Goal: Task Accomplishment & Management: Use online tool/utility

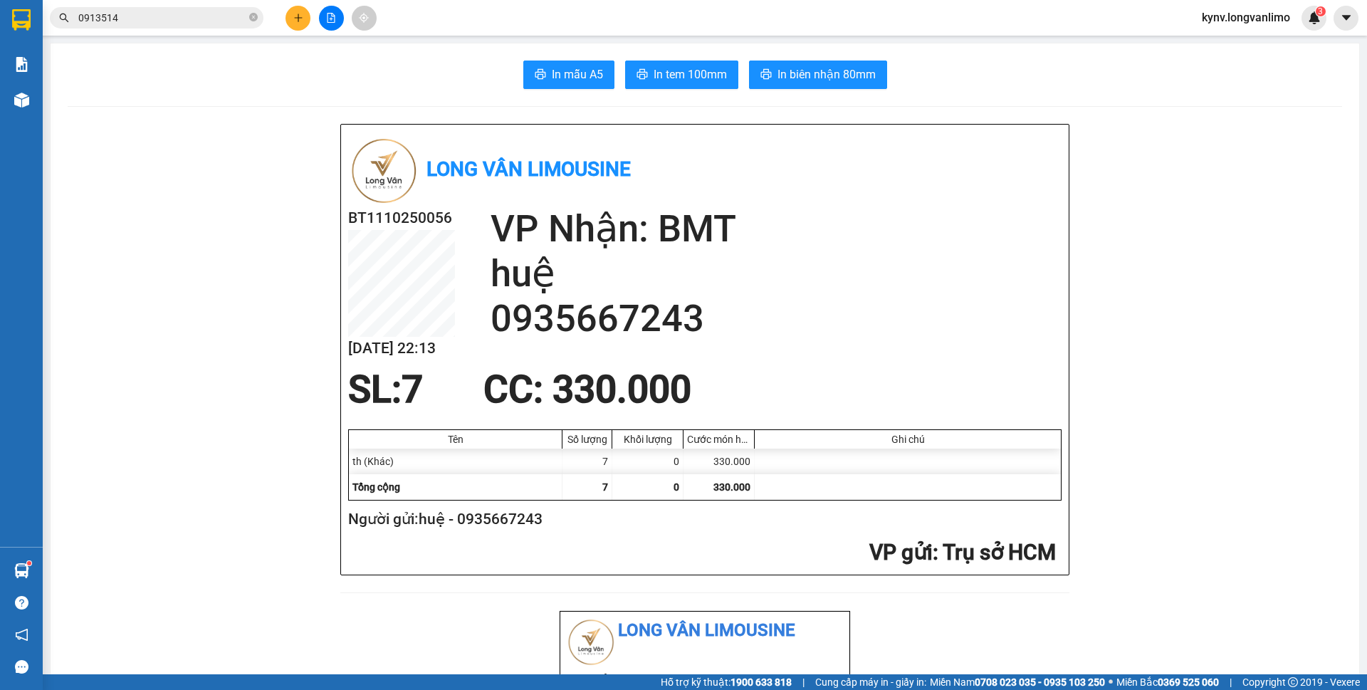
click at [140, 23] on input "0913514" at bounding box center [162, 18] width 168 height 16
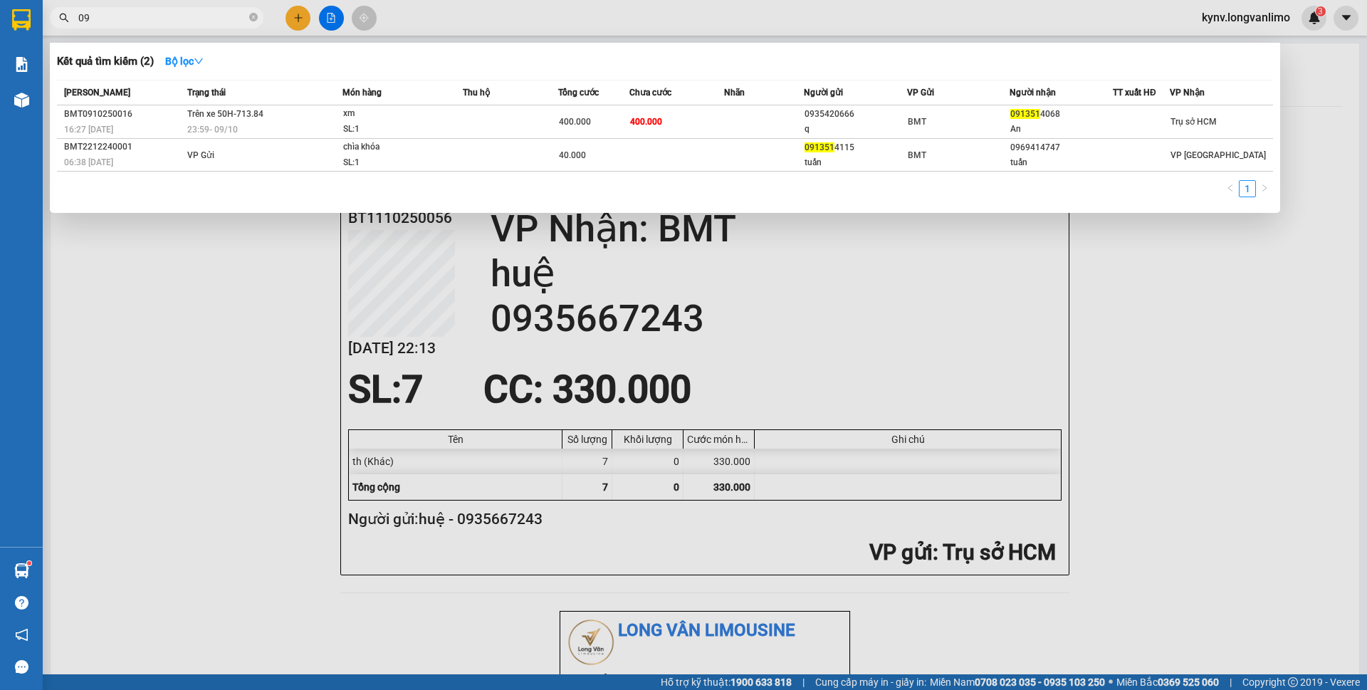
type input "0"
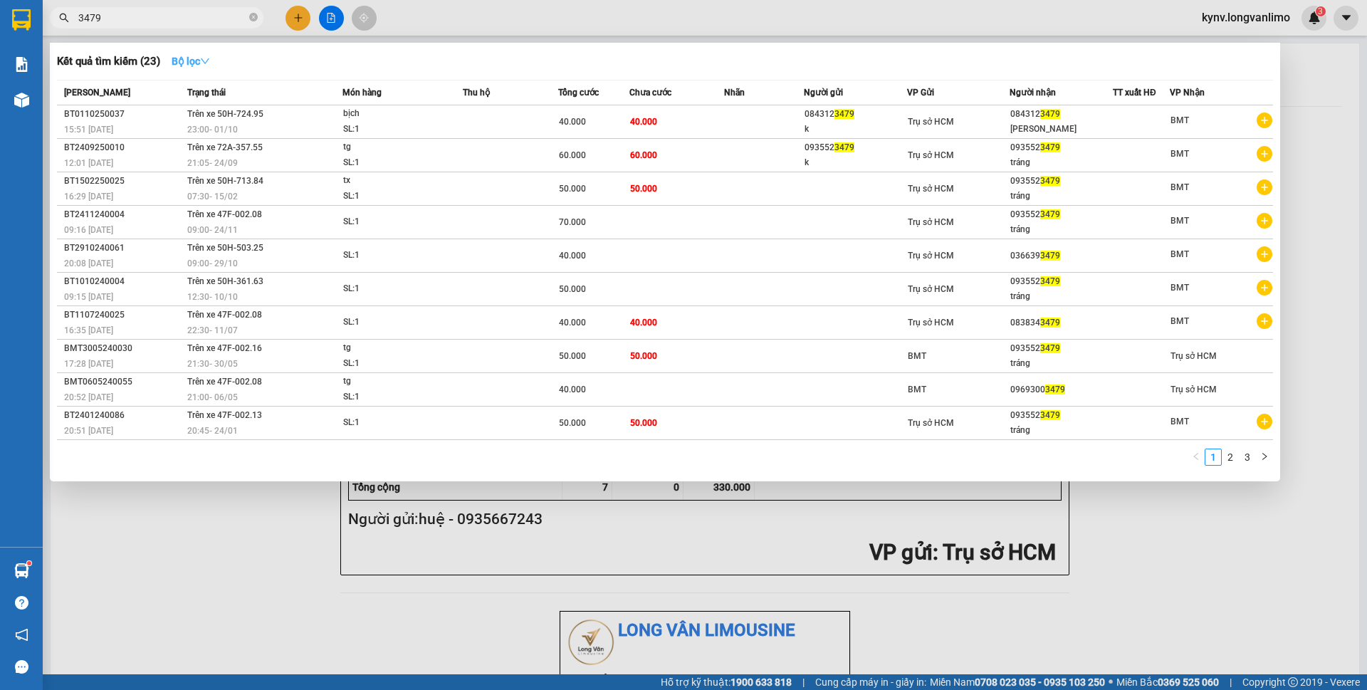
type input "3479"
click at [184, 62] on strong "Bộ lọc" at bounding box center [191, 61] width 38 height 11
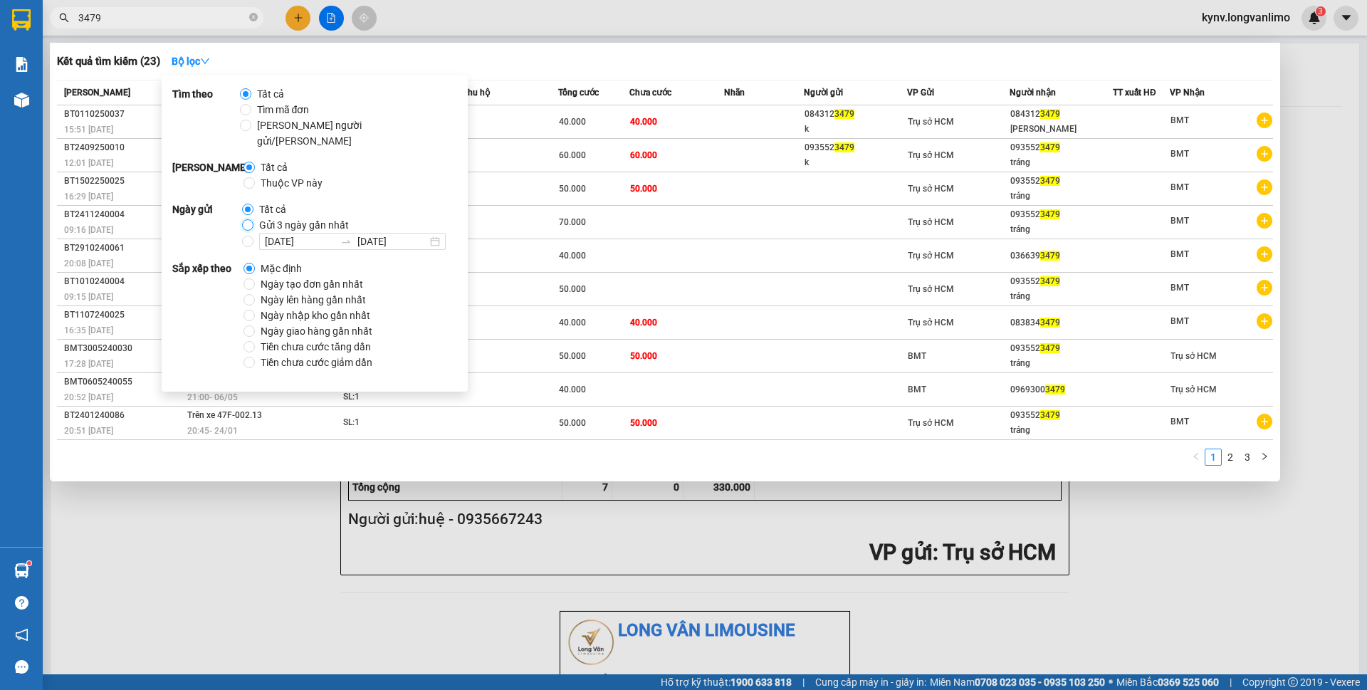
click at [246, 219] on input "Gửi 3 ngày gần nhất" at bounding box center [247, 224] width 11 height 11
radio input "true"
radio input "false"
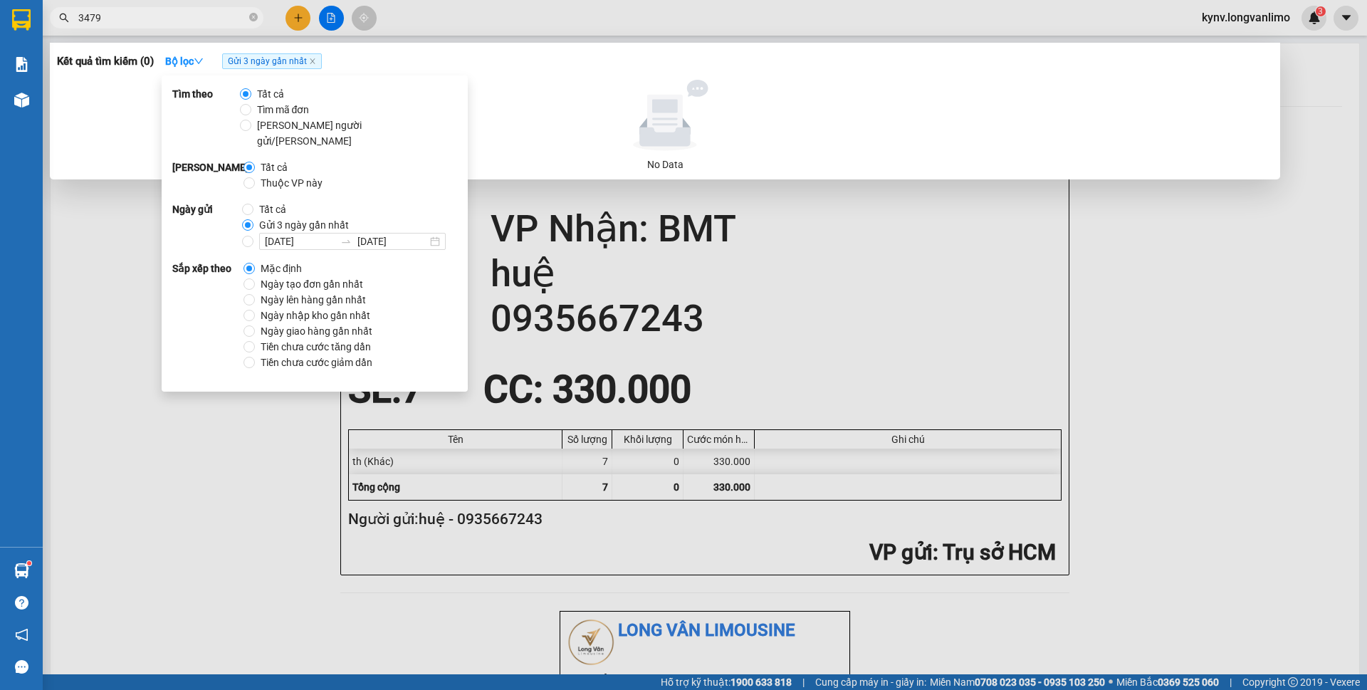
click at [159, 422] on div at bounding box center [683, 345] width 1367 height 690
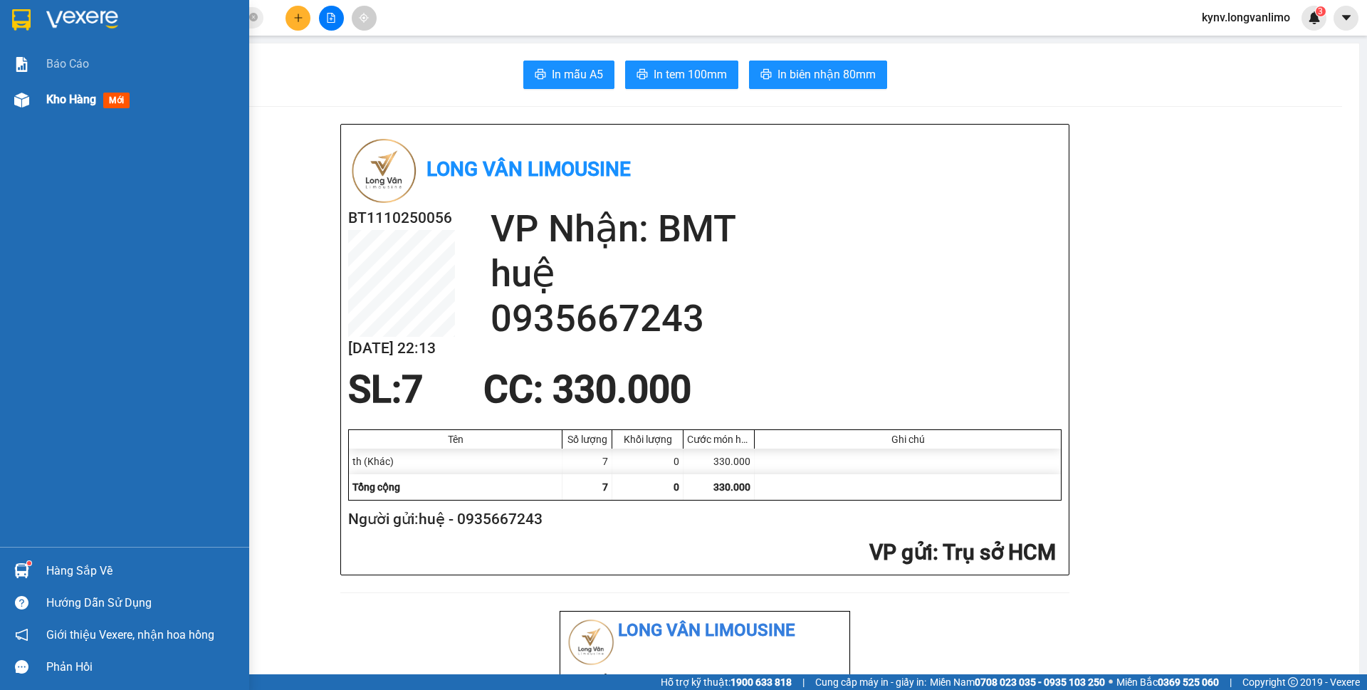
click at [37, 98] on div "Kho hàng mới" at bounding box center [124, 100] width 249 height 36
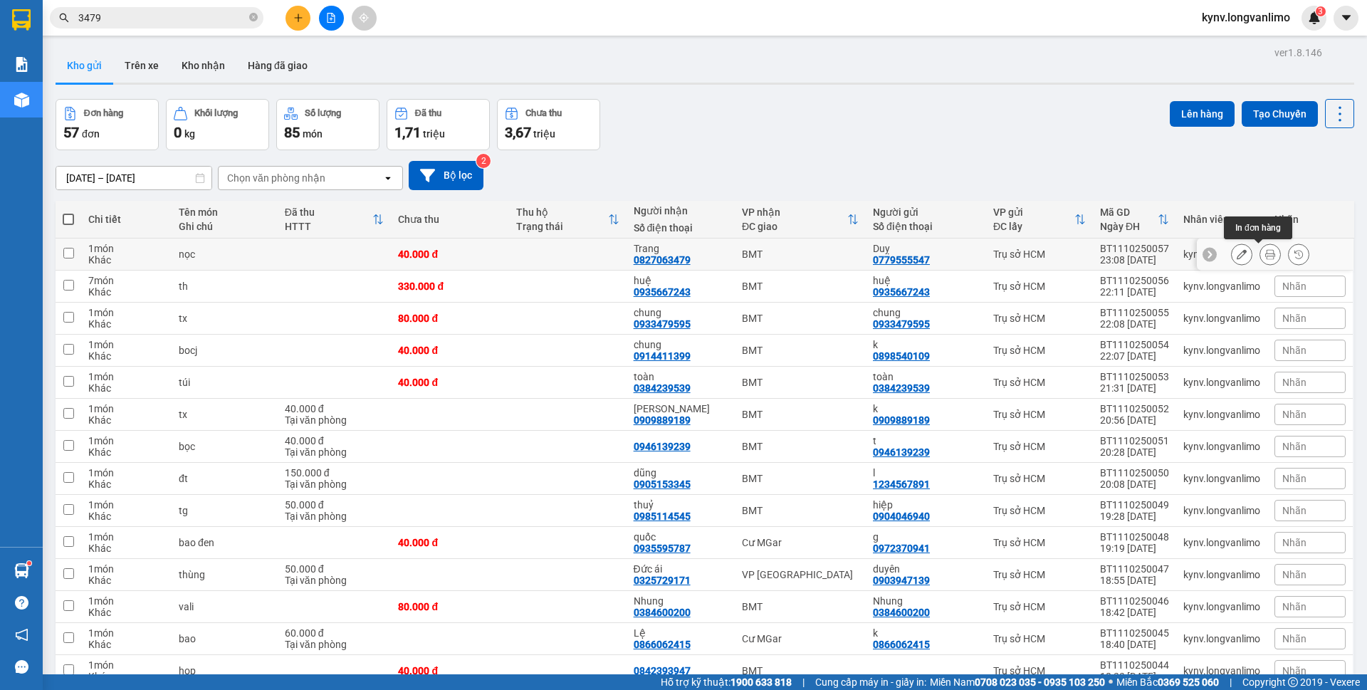
click at [1265, 259] on icon at bounding box center [1270, 254] width 10 height 10
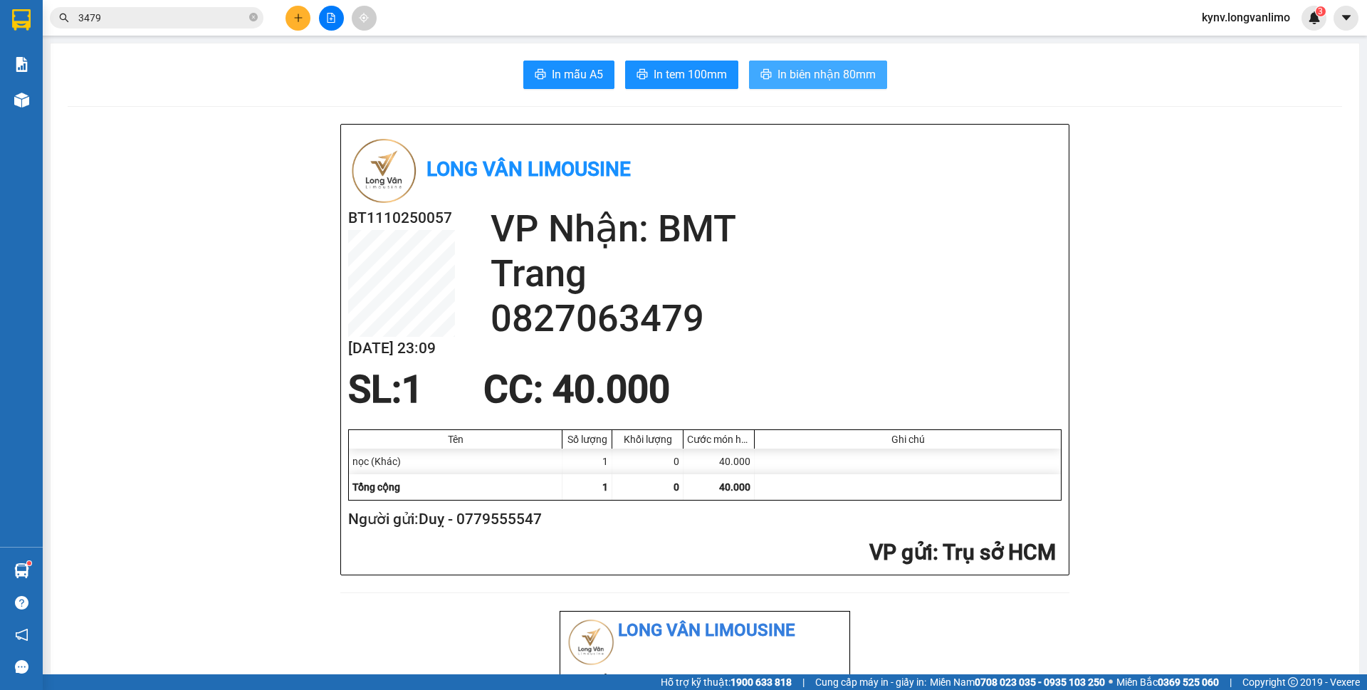
click at [836, 78] on span "In biên nhận 80mm" at bounding box center [826, 74] width 98 height 18
click at [653, 78] on span "In tem 100mm" at bounding box center [689, 74] width 73 height 18
click at [704, 88] on button "In tem 100mm" at bounding box center [681, 75] width 113 height 28
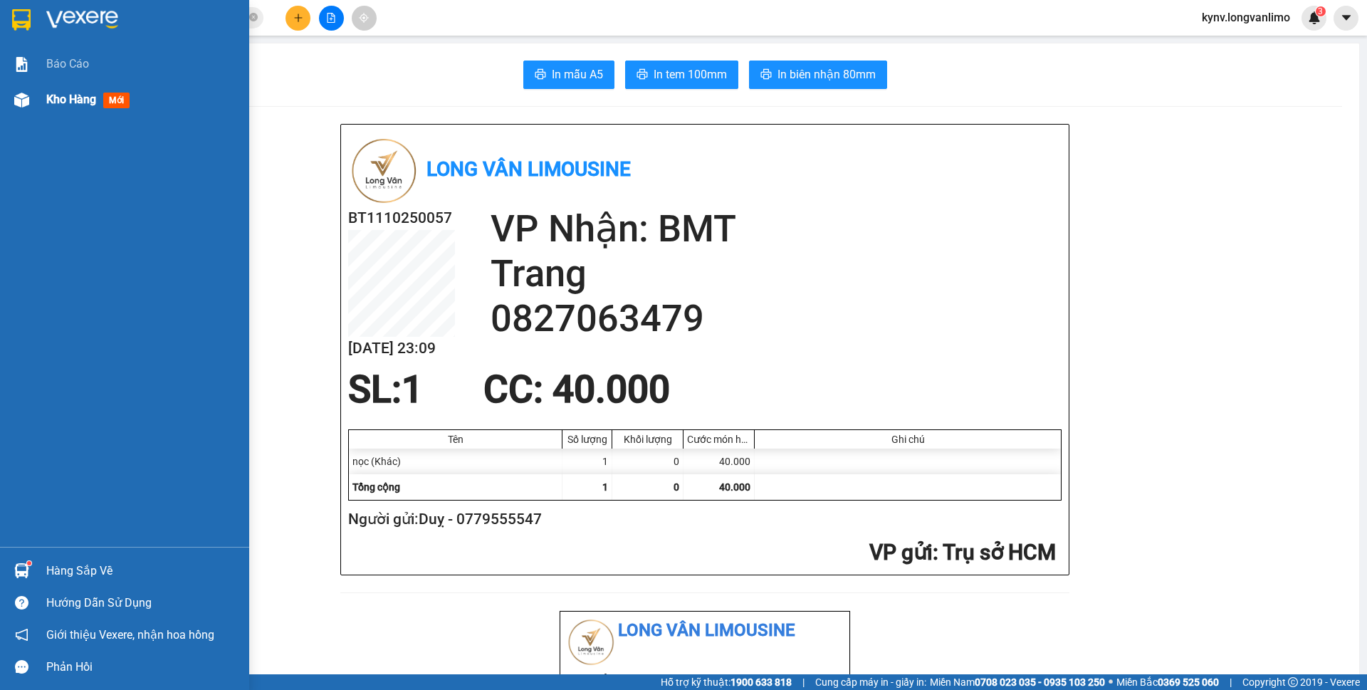
click at [8, 93] on div "Kho hàng mới" at bounding box center [124, 100] width 249 height 36
click at [58, 94] on span "Kho hàng" at bounding box center [71, 100] width 50 height 14
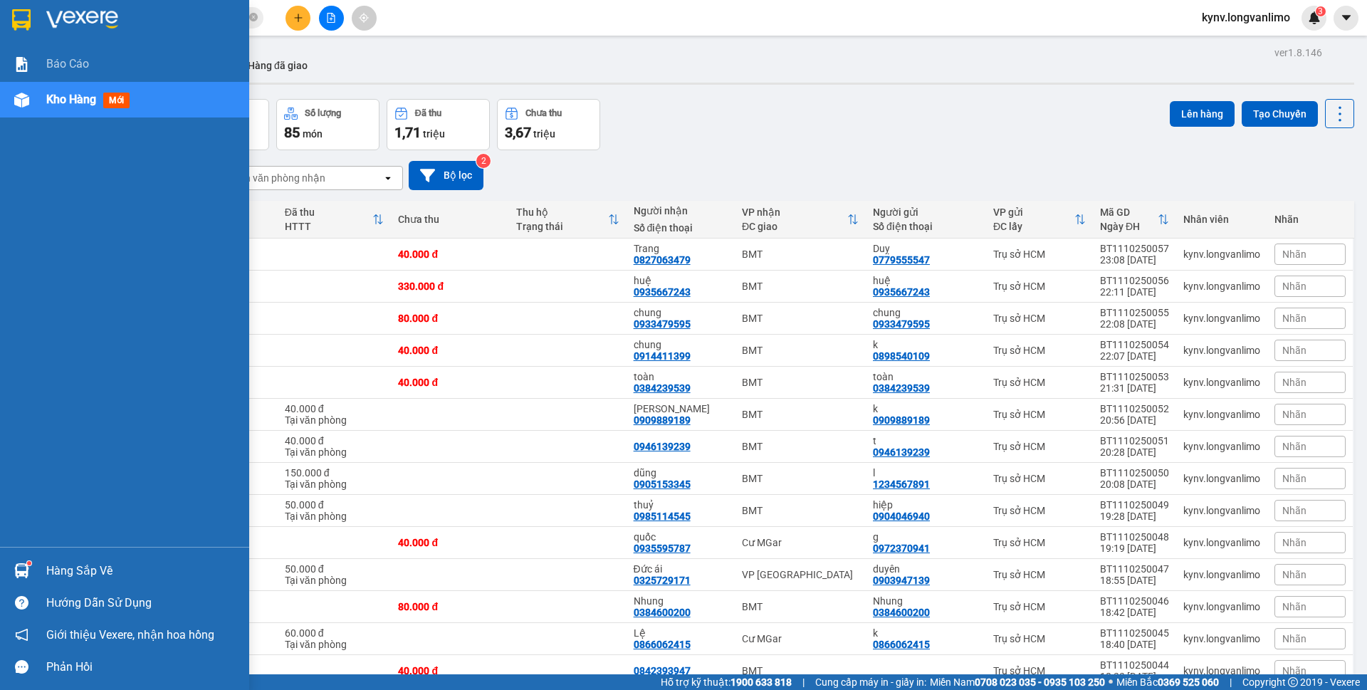
click at [8, 98] on div "Kho hàng mới" at bounding box center [124, 100] width 249 height 36
click at [84, 9] on img at bounding box center [82, 19] width 72 height 21
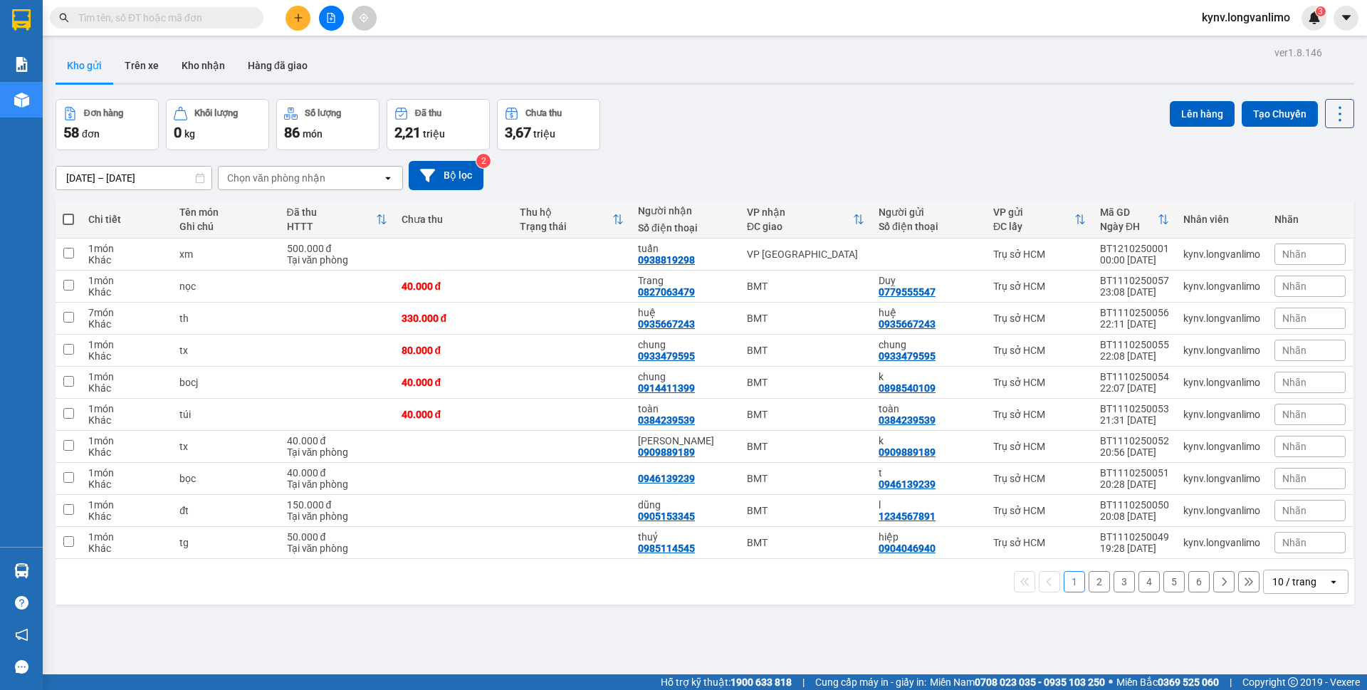
click at [179, 177] on input "[DATE] – [DATE]" at bounding box center [133, 178] width 155 height 23
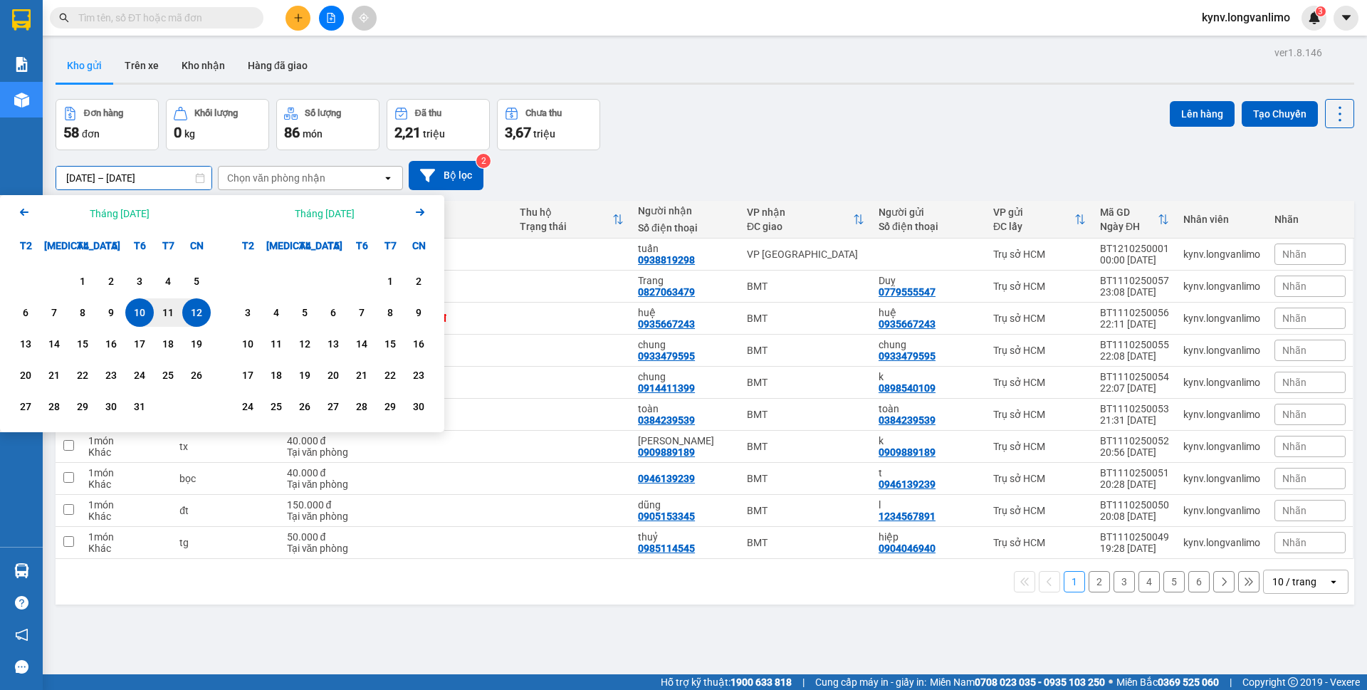
click at [157, 313] on div "11" at bounding box center [168, 312] width 28 height 28
click at [158, 313] on div "11" at bounding box center [168, 312] width 28 height 28
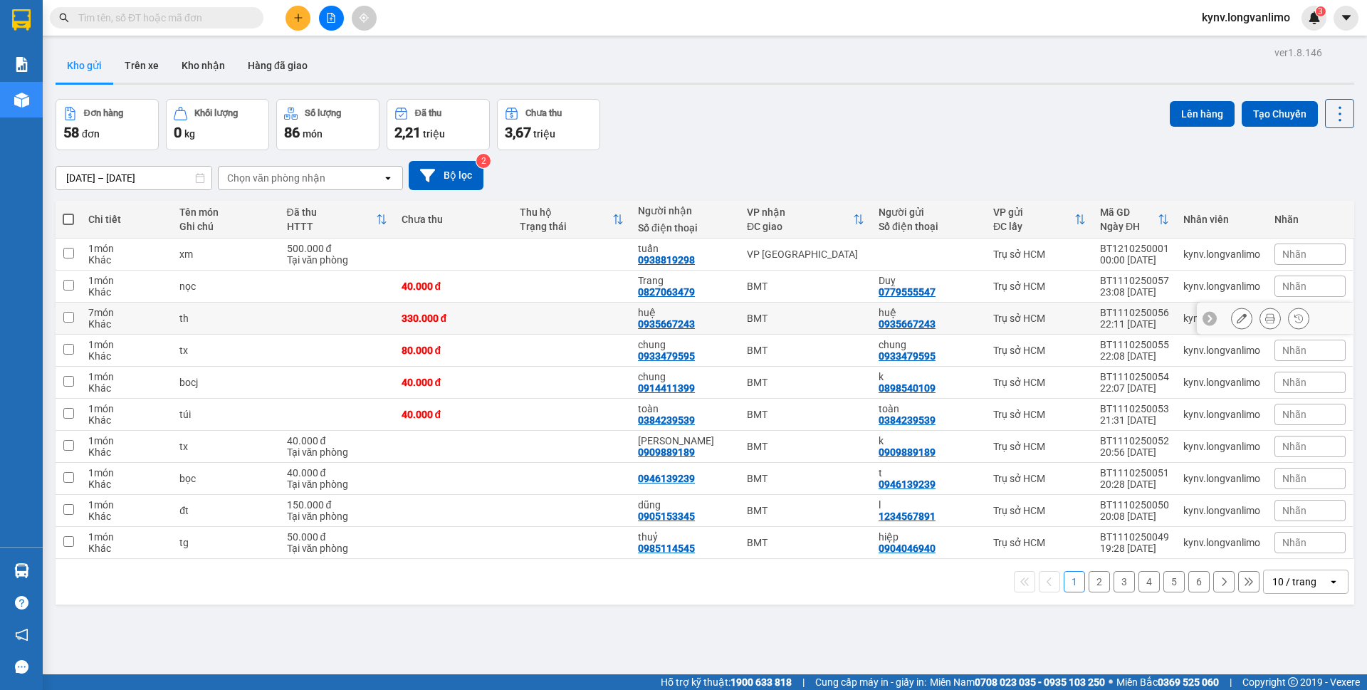
type input "[DATE] – [DATE]"
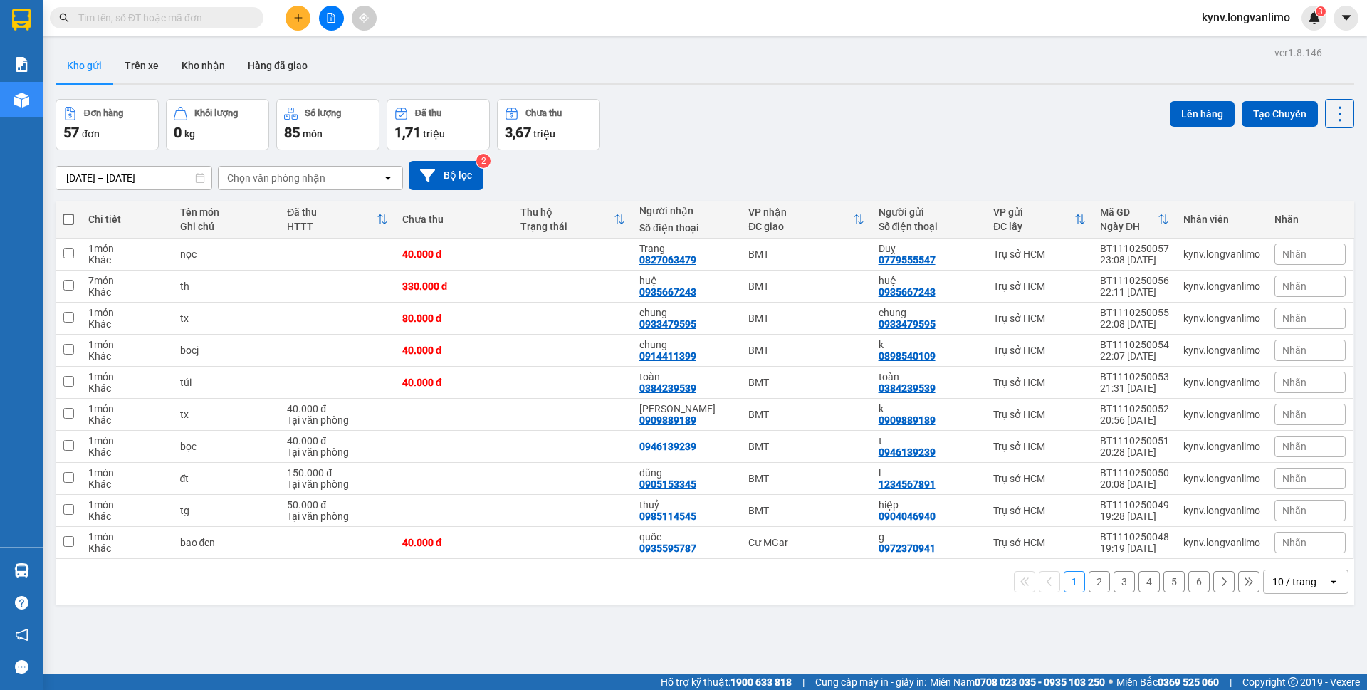
click at [67, 215] on span at bounding box center [68, 219] width 11 height 11
click at [68, 212] on input "checkbox" at bounding box center [68, 212] width 0 height 0
checkbox input "true"
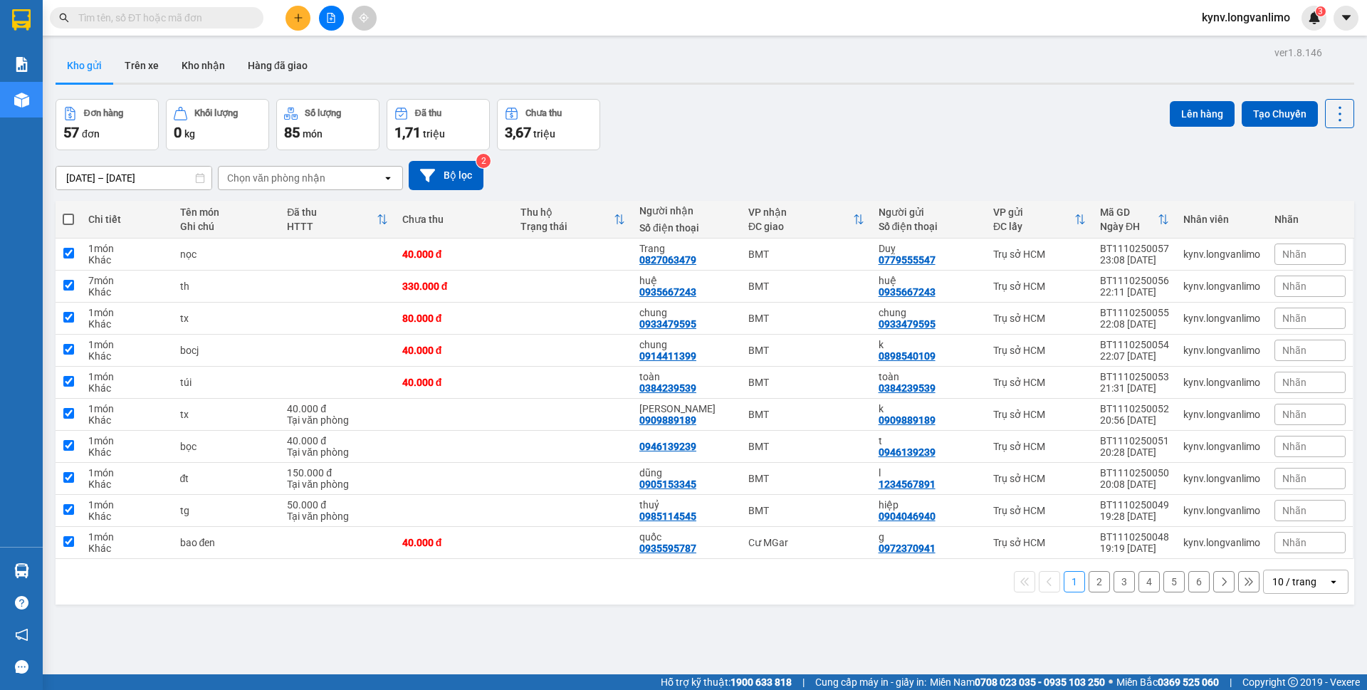
checkbox input "true"
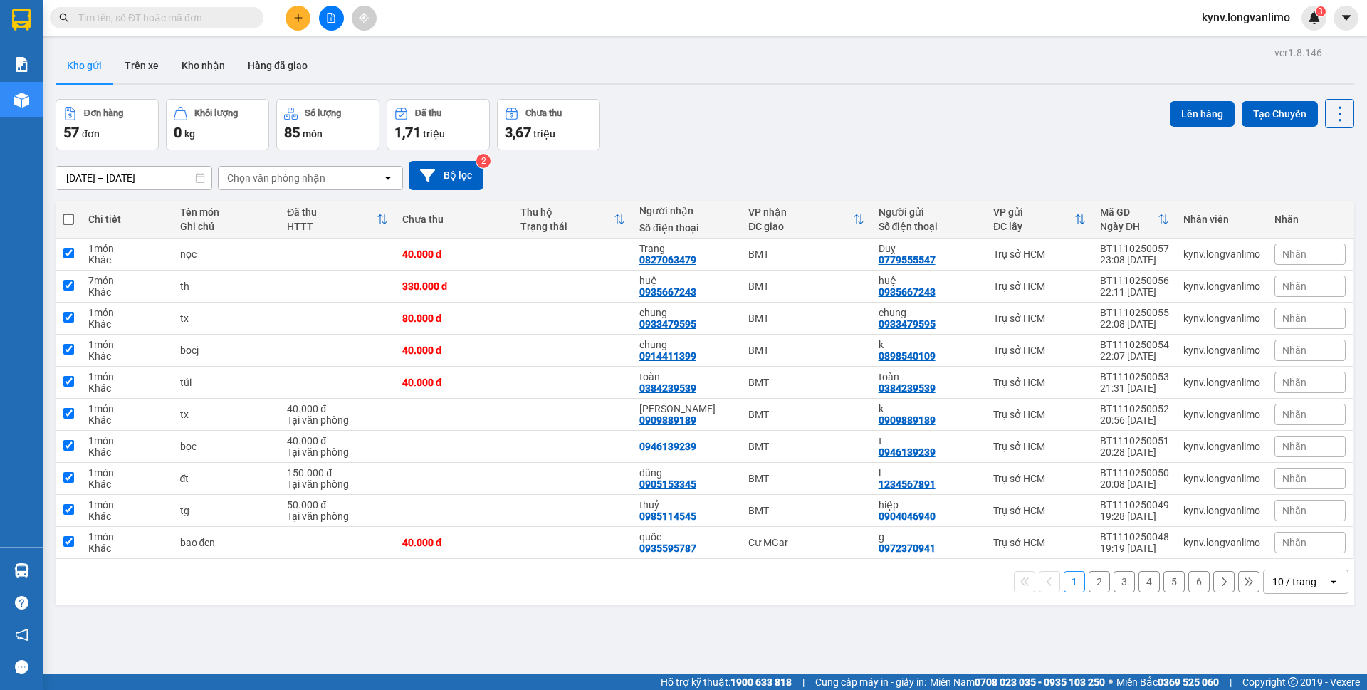
checkbox input "true"
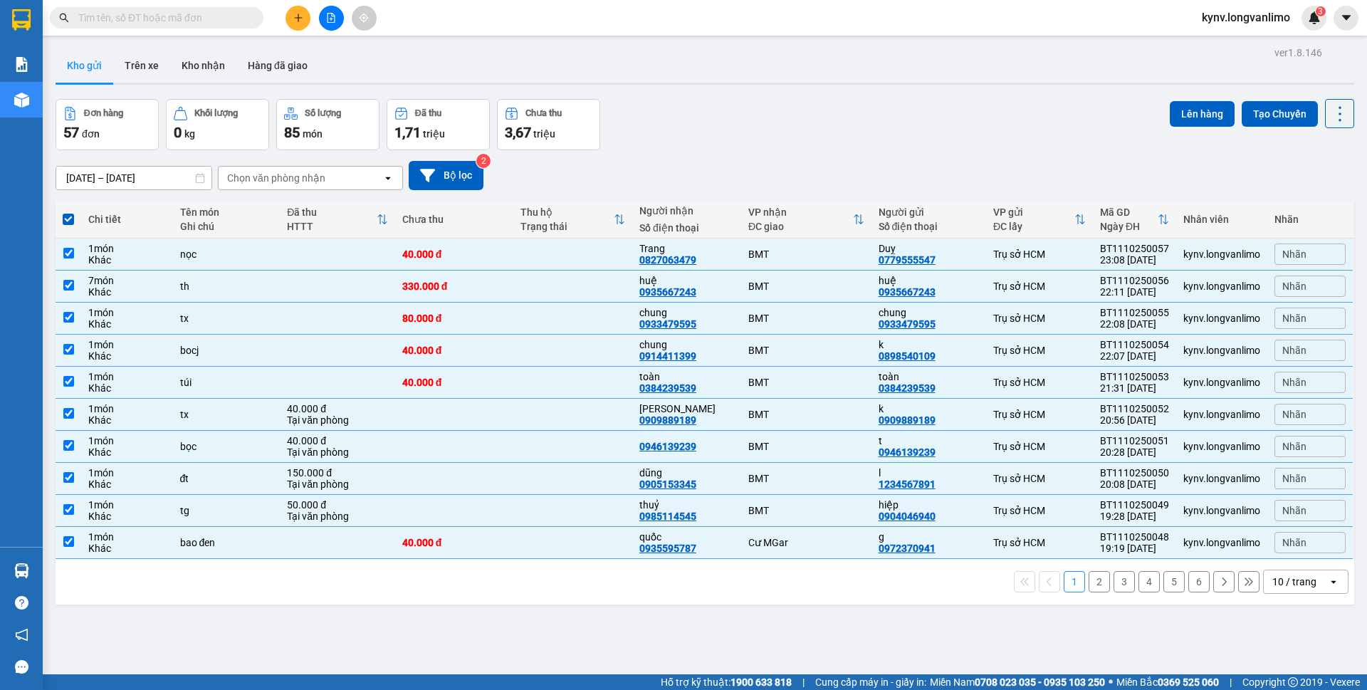
click at [1310, 589] on div "10 / trang" at bounding box center [1296, 581] width 64 height 23
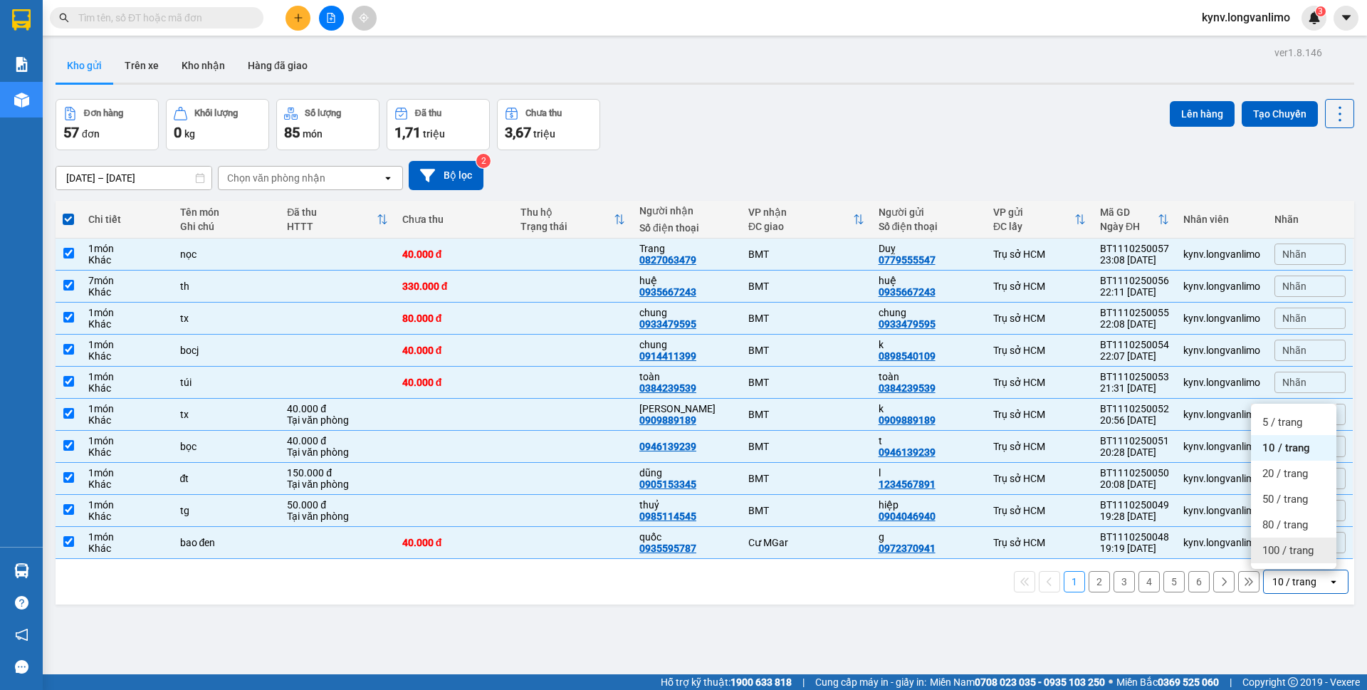
click at [1270, 554] on span "100 / trang" at bounding box center [1287, 550] width 51 height 14
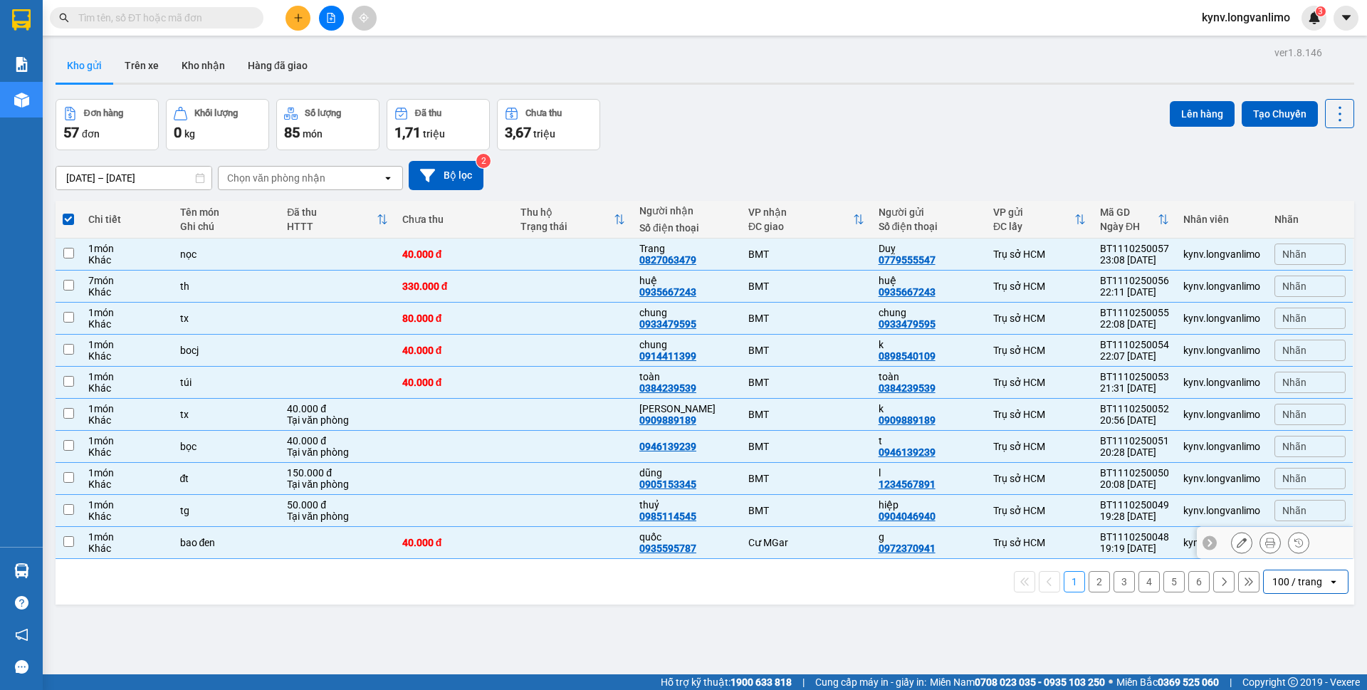
checkbox input "false"
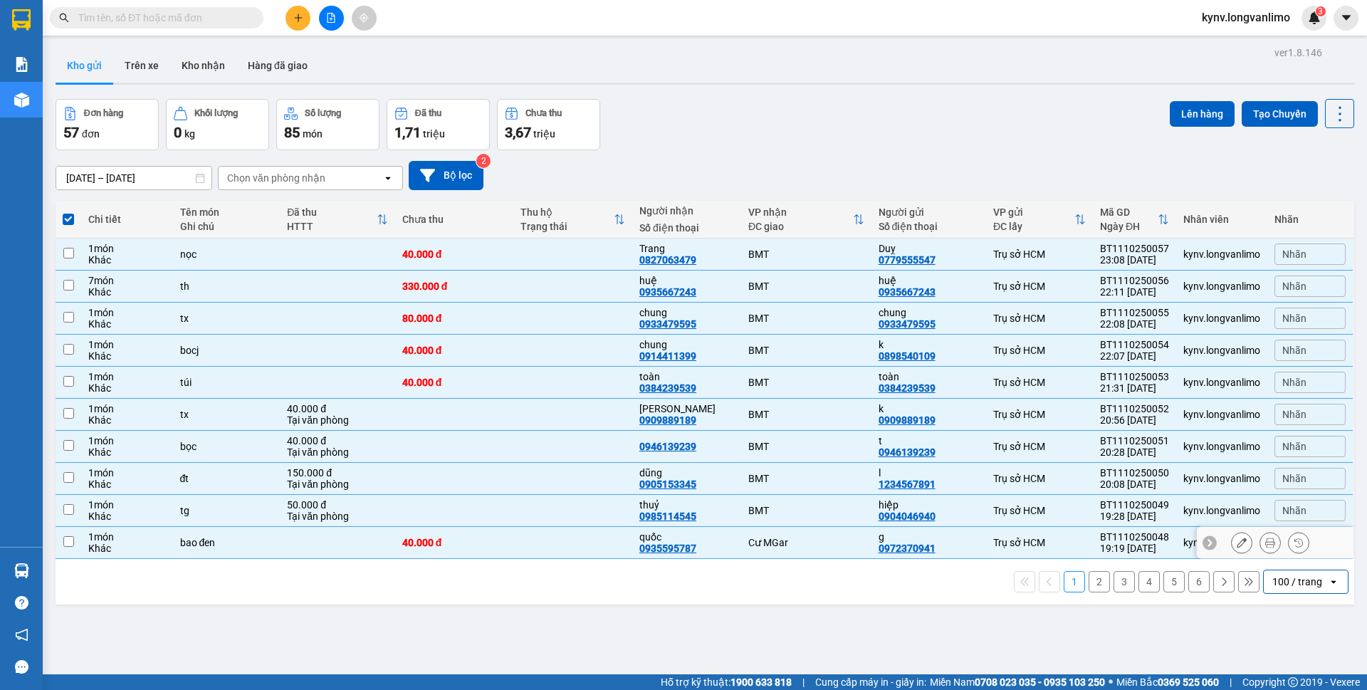
checkbox input "false"
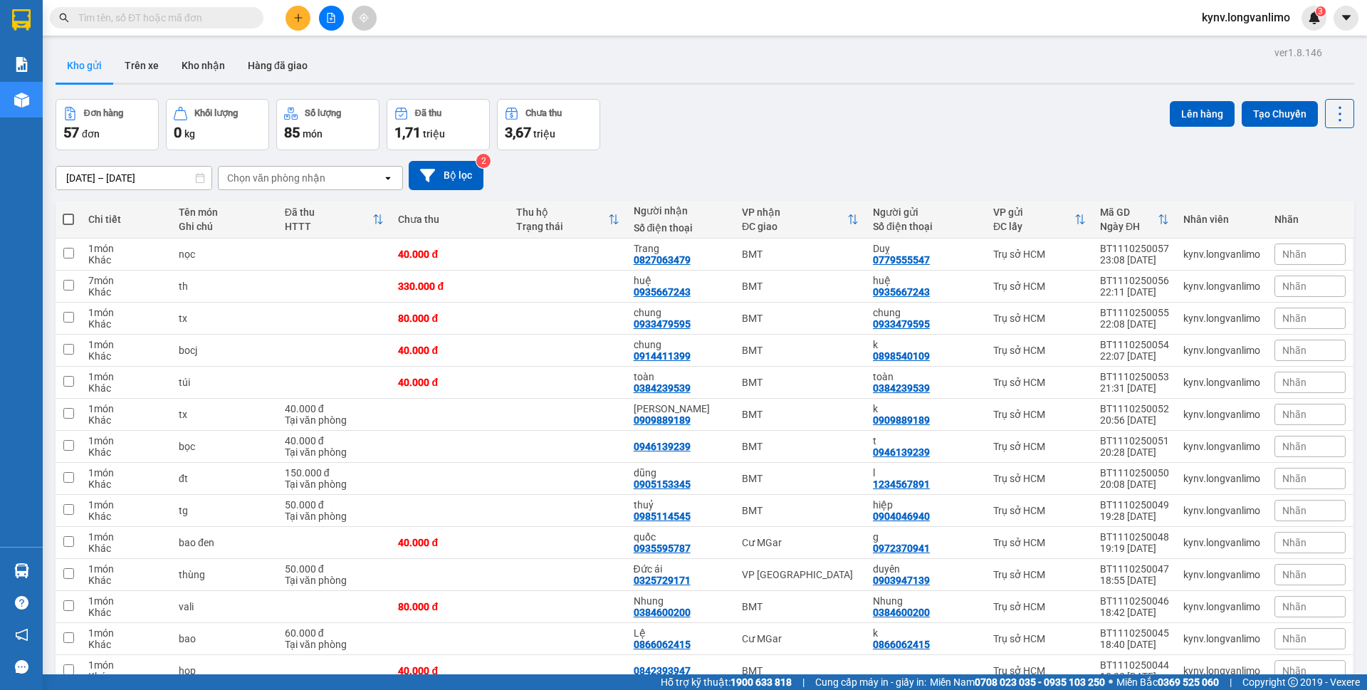
click at [70, 214] on span at bounding box center [68, 219] width 11 height 11
click at [68, 212] on input "checkbox" at bounding box center [68, 212] width 0 height 0
checkbox input "true"
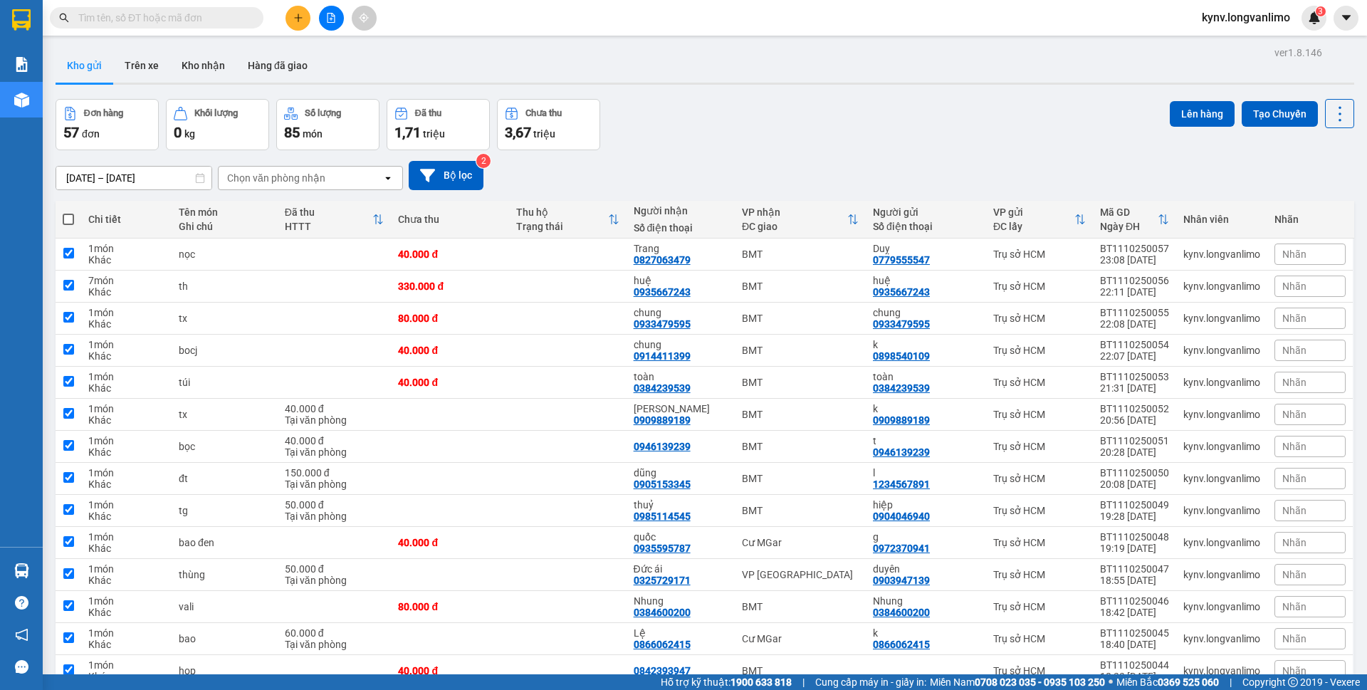
checkbox input "true"
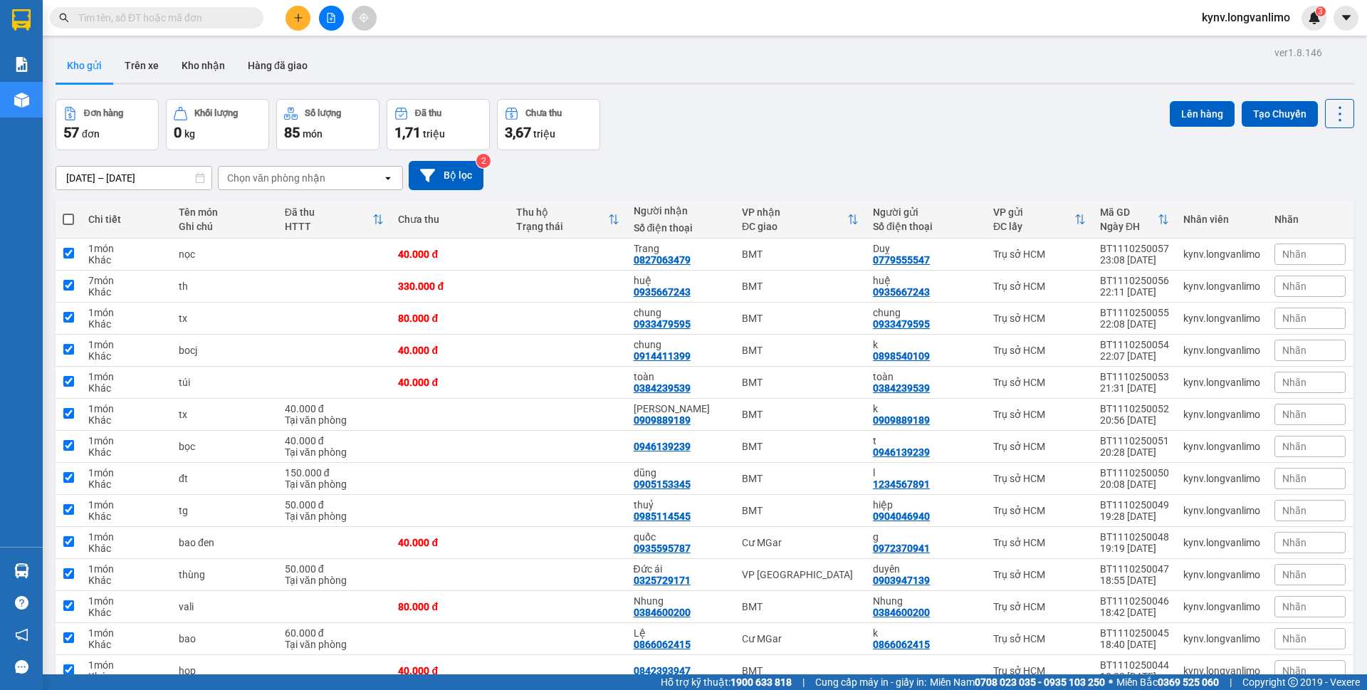
checkbox input "true"
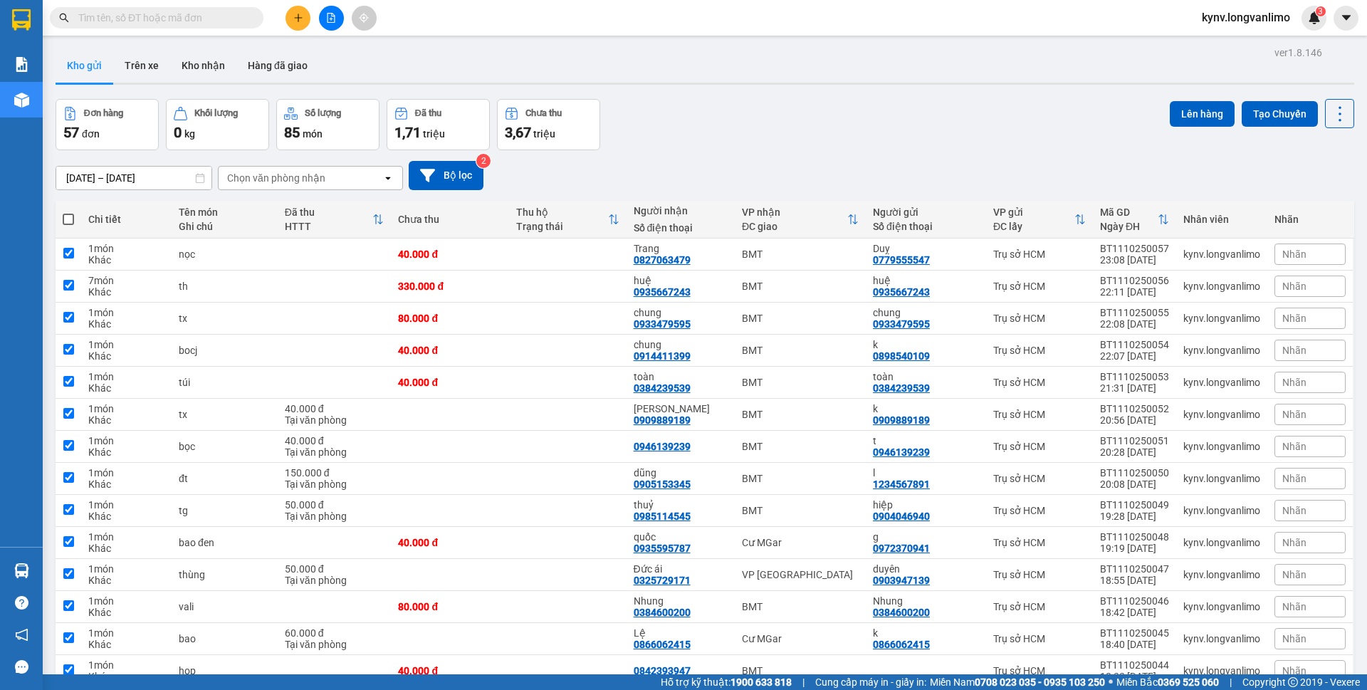
checkbox input "true"
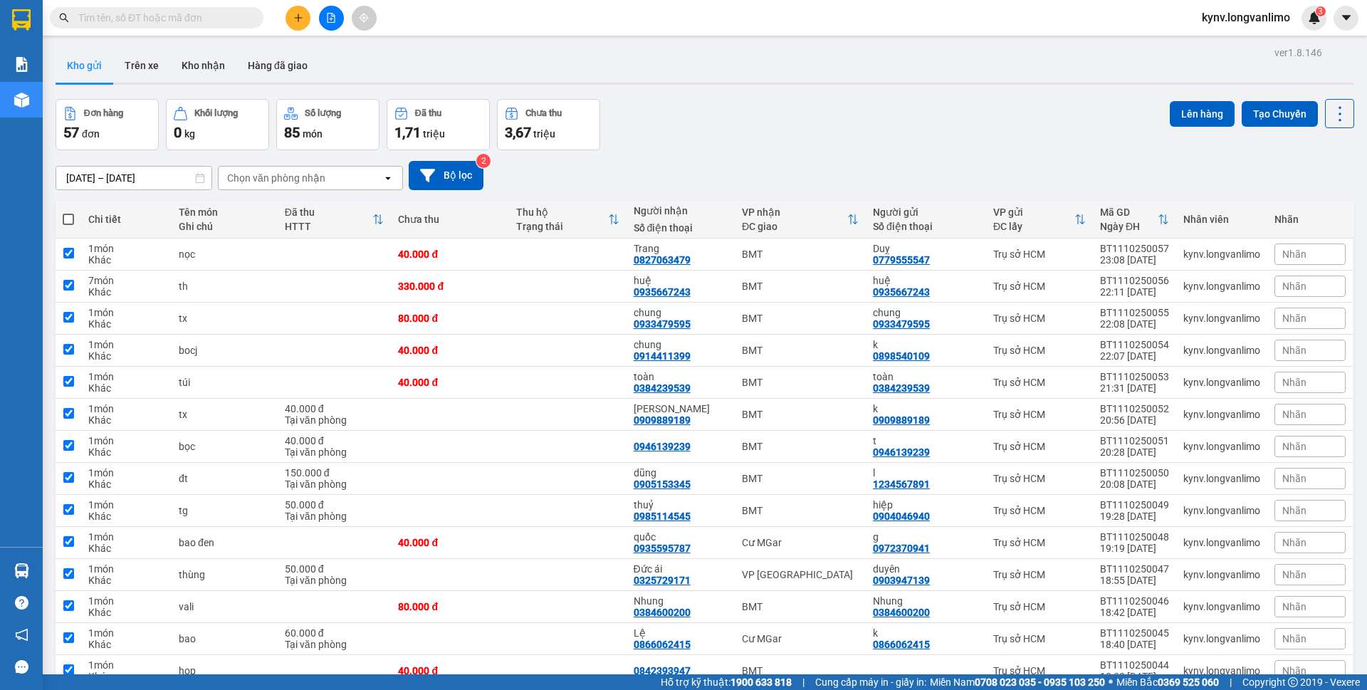
checkbox input "true"
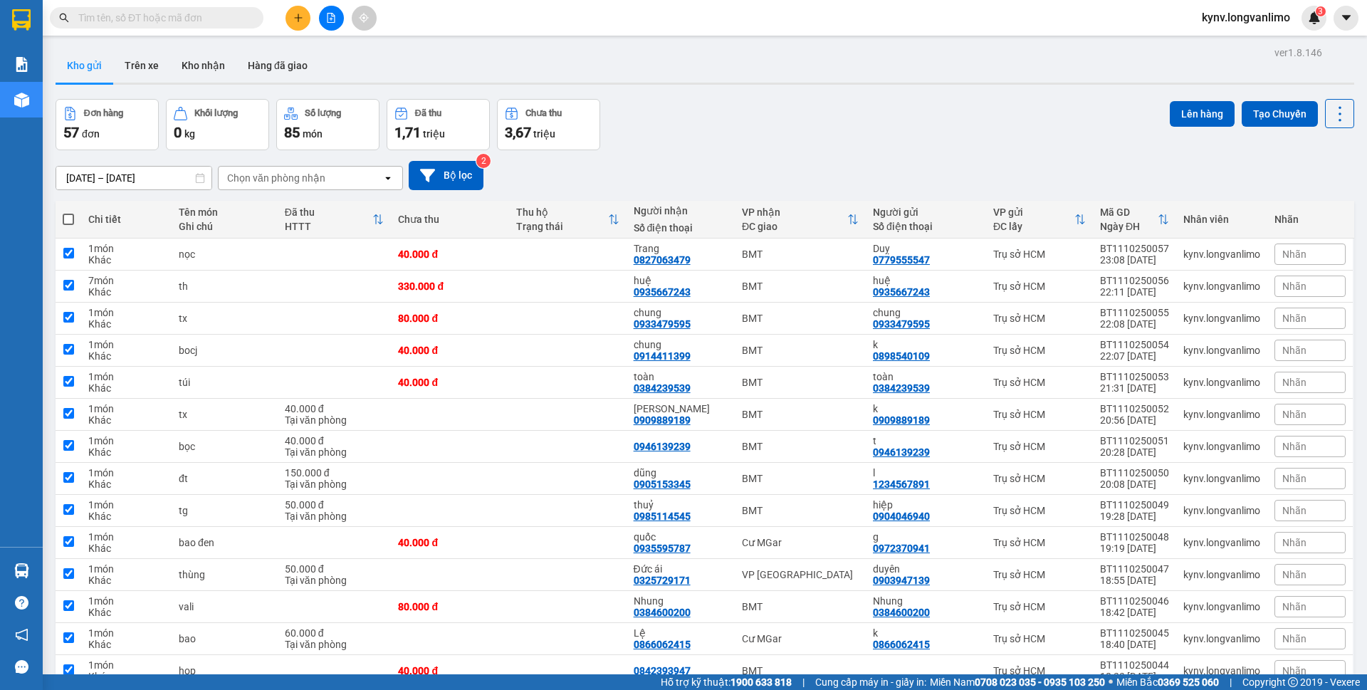
checkbox input "true"
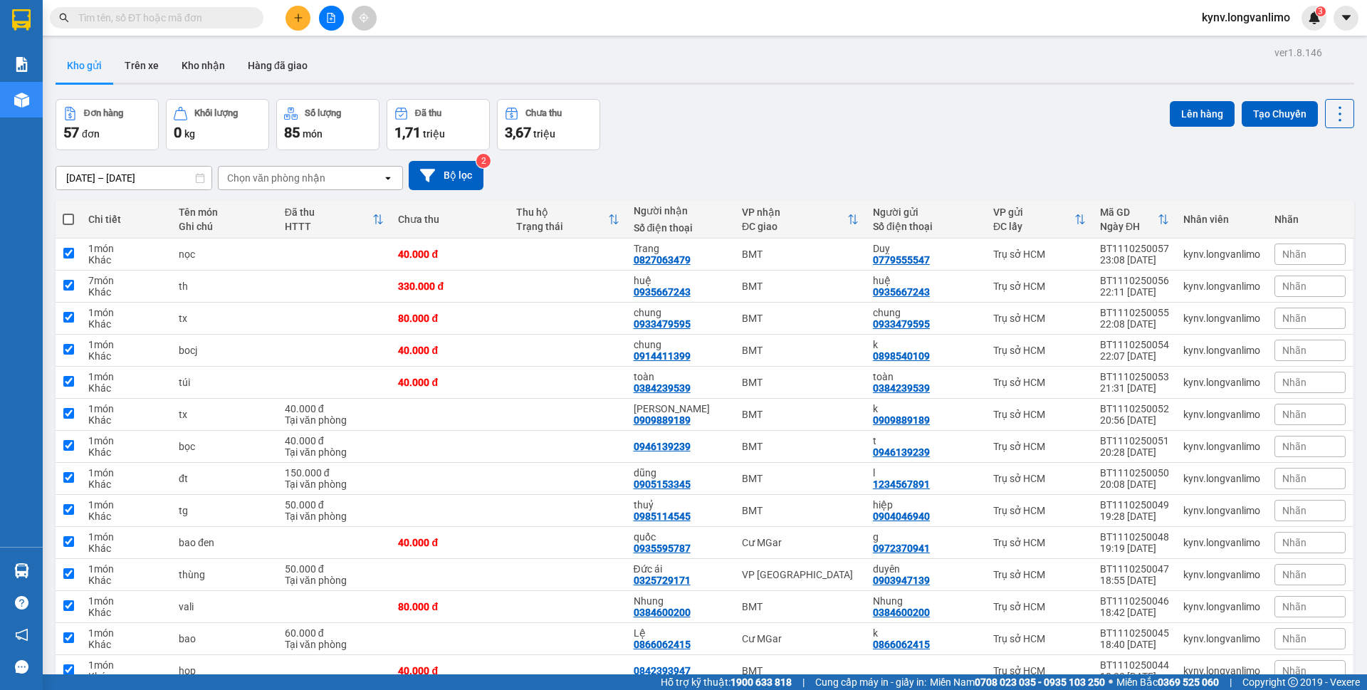
checkbox input "true"
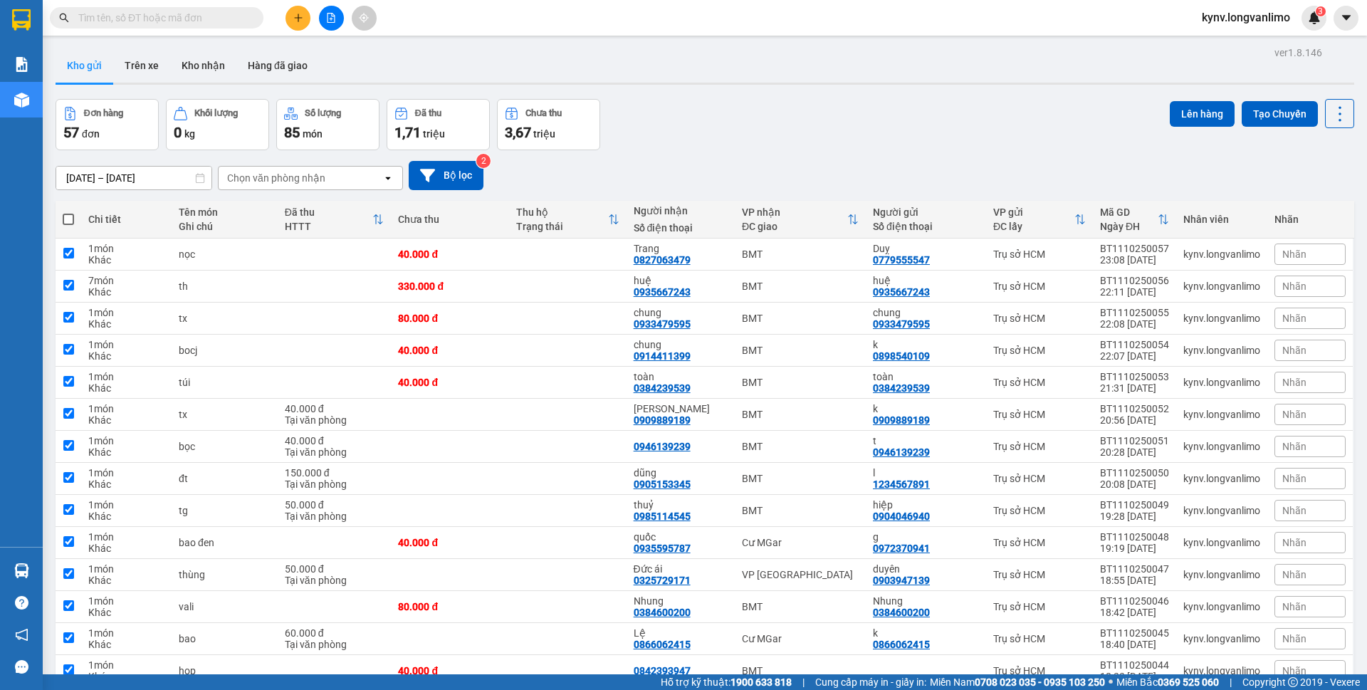
checkbox input "true"
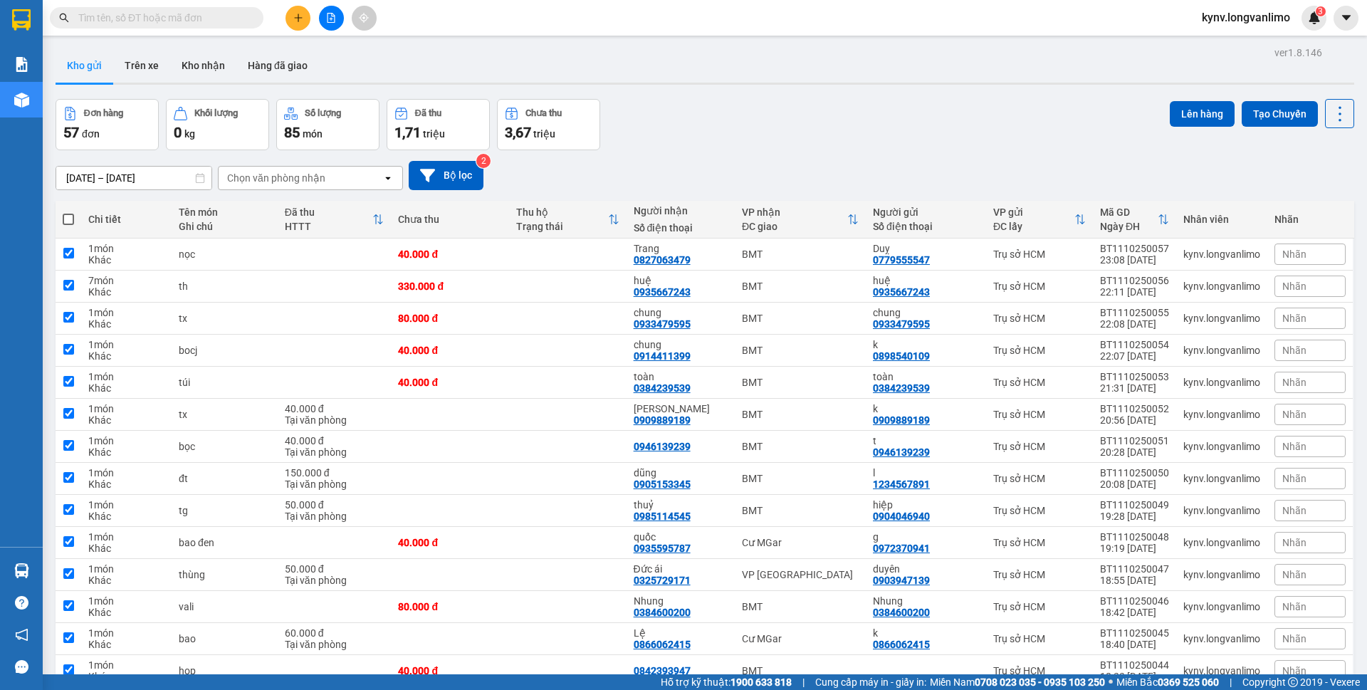
checkbox input "true"
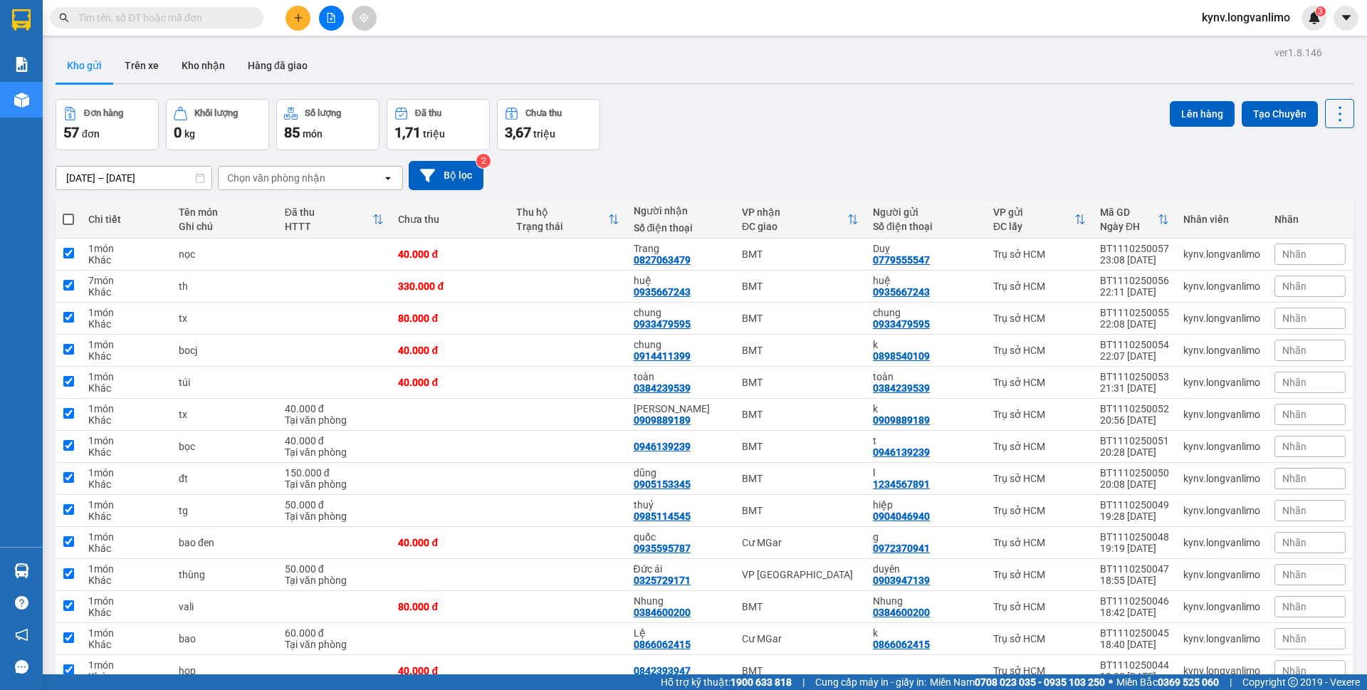
checkbox input "true"
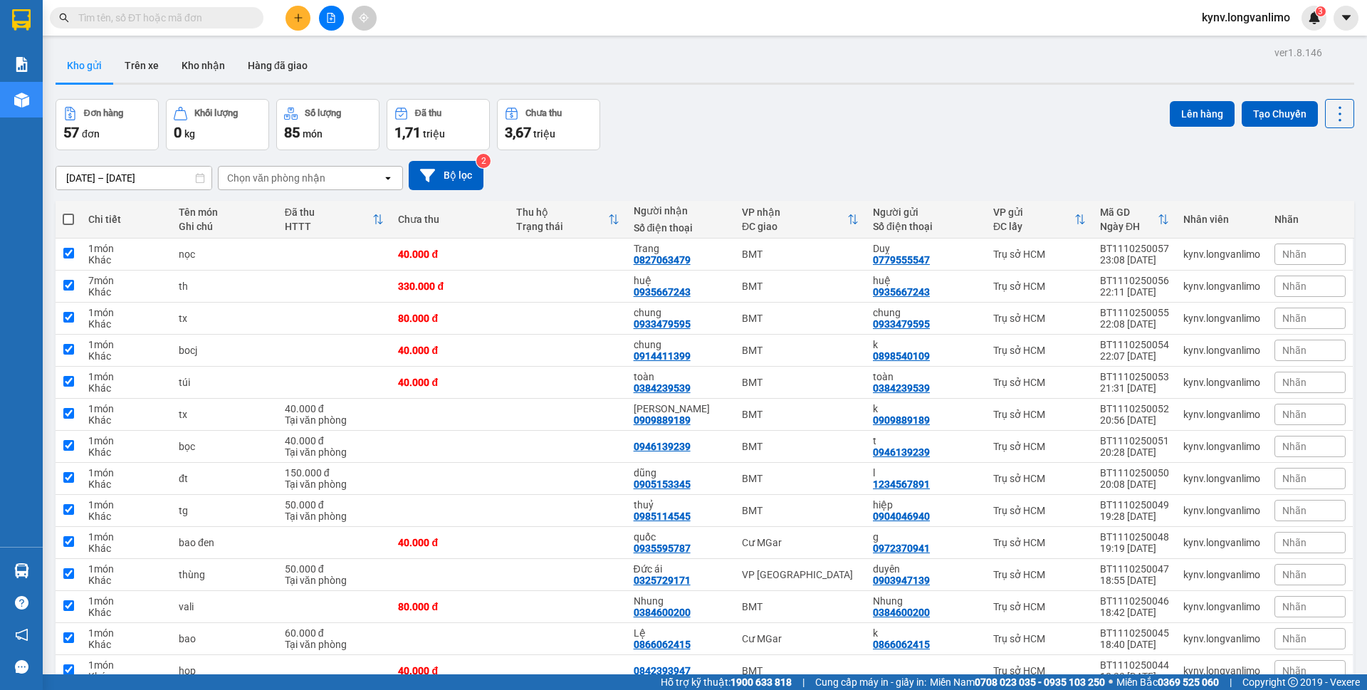
checkbox input "true"
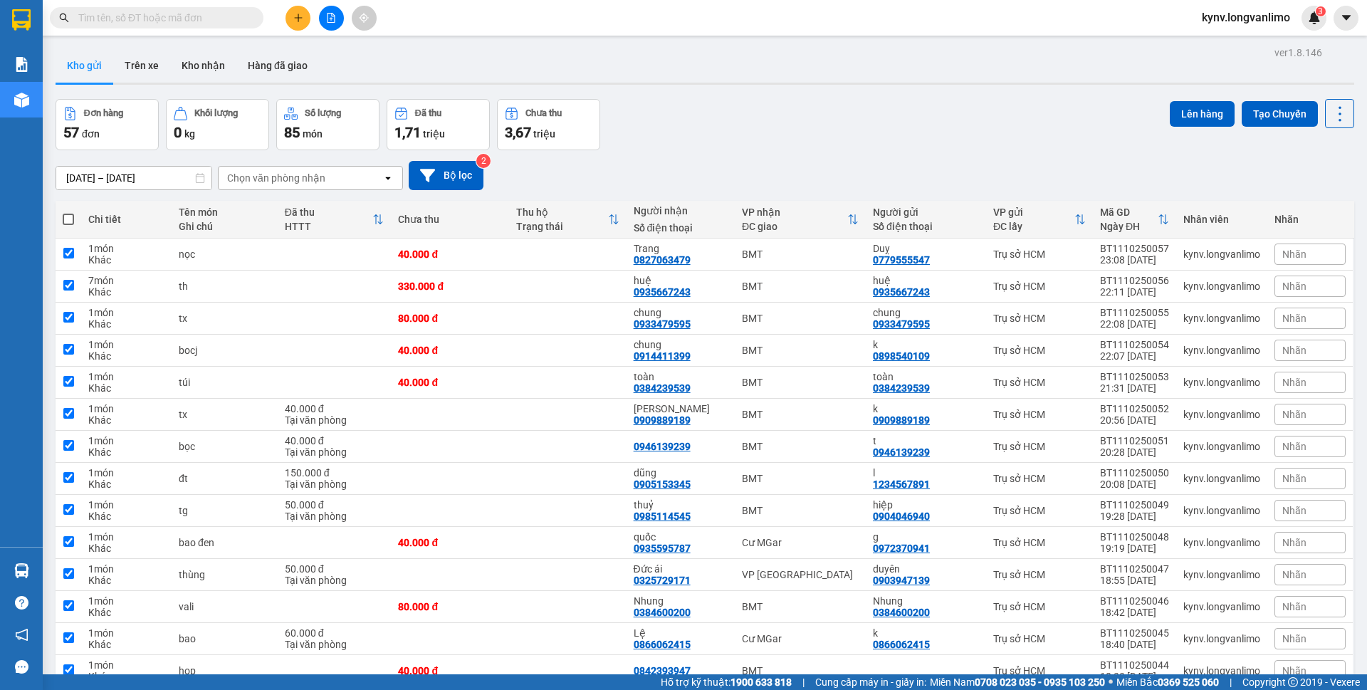
checkbox input "true"
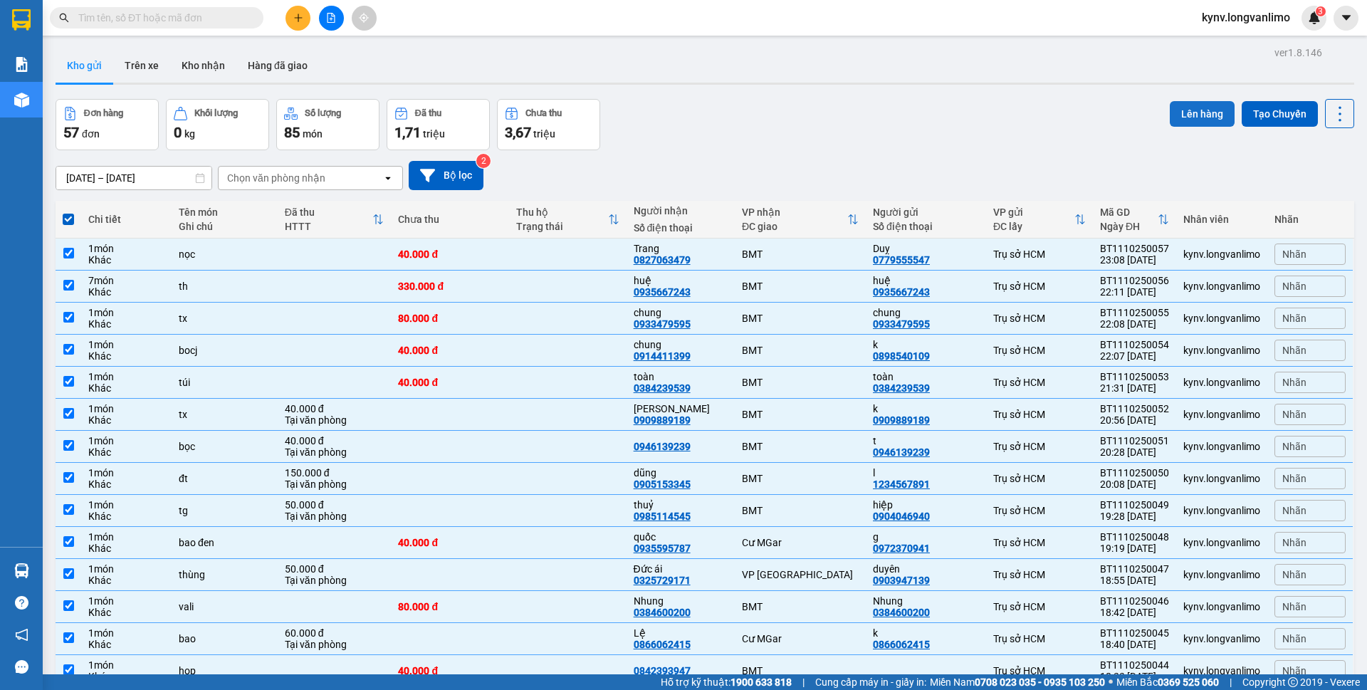
click at [1187, 117] on button "Lên hàng" at bounding box center [1202, 114] width 65 height 26
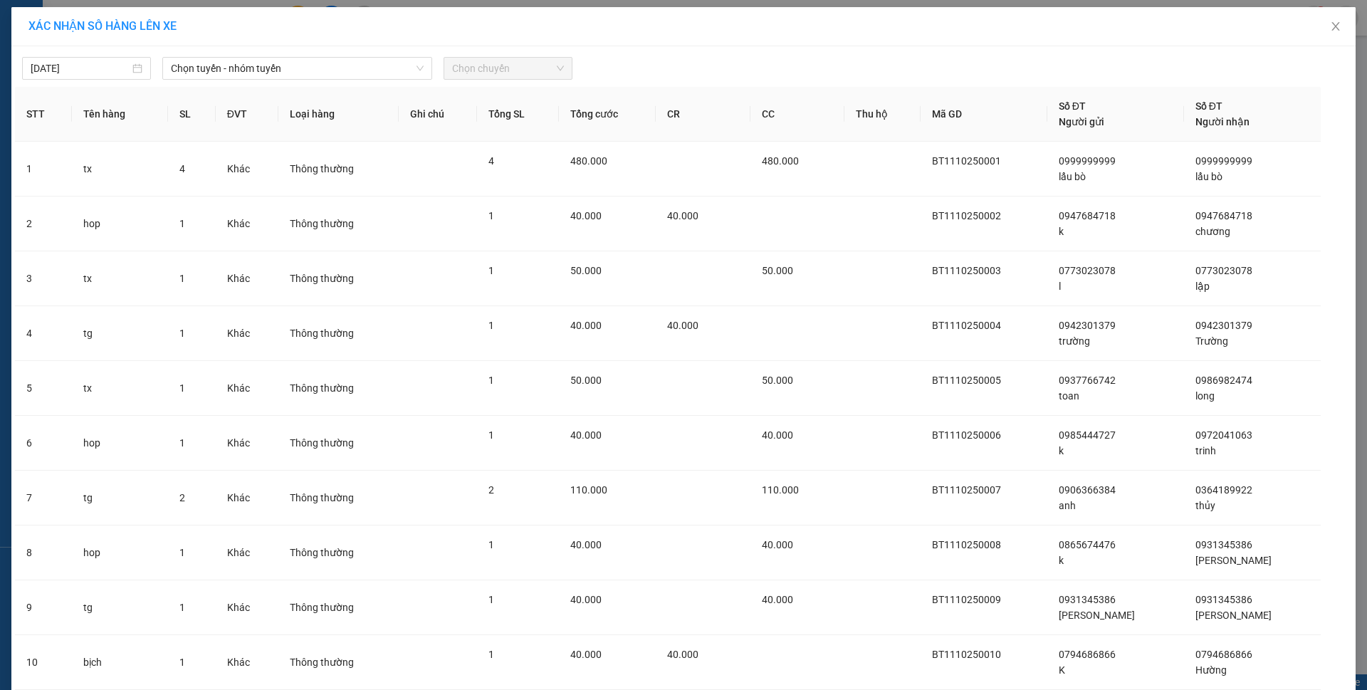
drag, startPoint x: 308, startPoint y: 60, endPoint x: 182, endPoint y: 54, distance: 126.1
click at [308, 60] on span "Chọn tuyến - nhóm tuyến" at bounding box center [297, 68] width 253 height 21
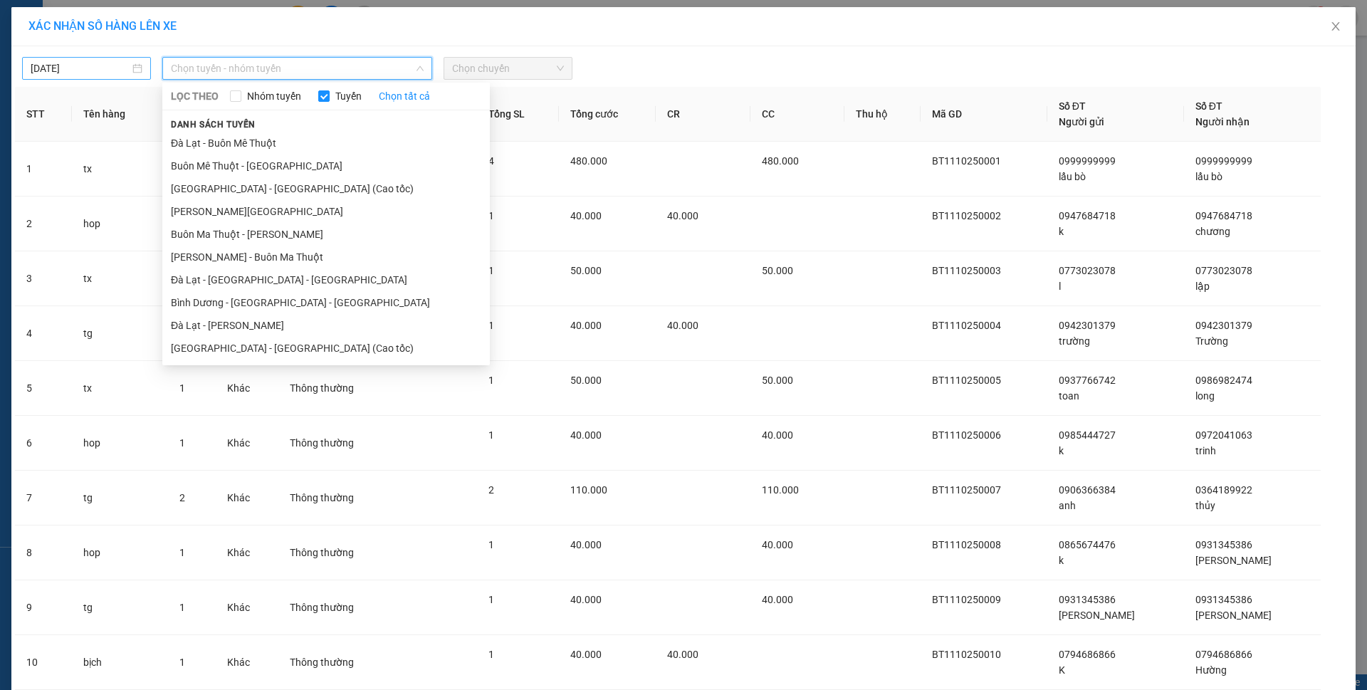
click at [105, 64] on body "Kết quả tìm kiếm ( 0 ) Bộ lọc Gửi 3 ngày gần nhất No Data kynv.longvanlimo 3 Bá…" at bounding box center [683, 345] width 1367 height 690
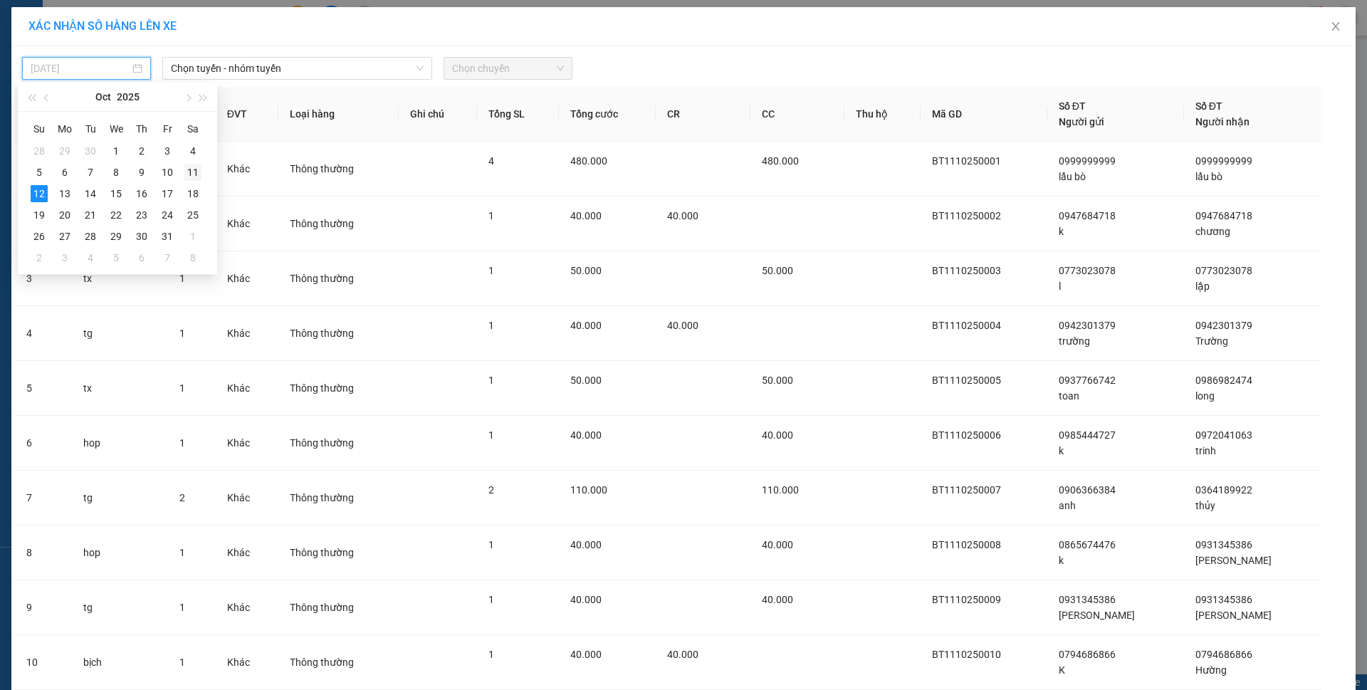
click at [195, 169] on div "11" at bounding box center [192, 172] width 17 height 17
type input "[DATE]"
click at [225, 68] on span "Chọn tuyến - nhóm tuyến" at bounding box center [297, 68] width 253 height 21
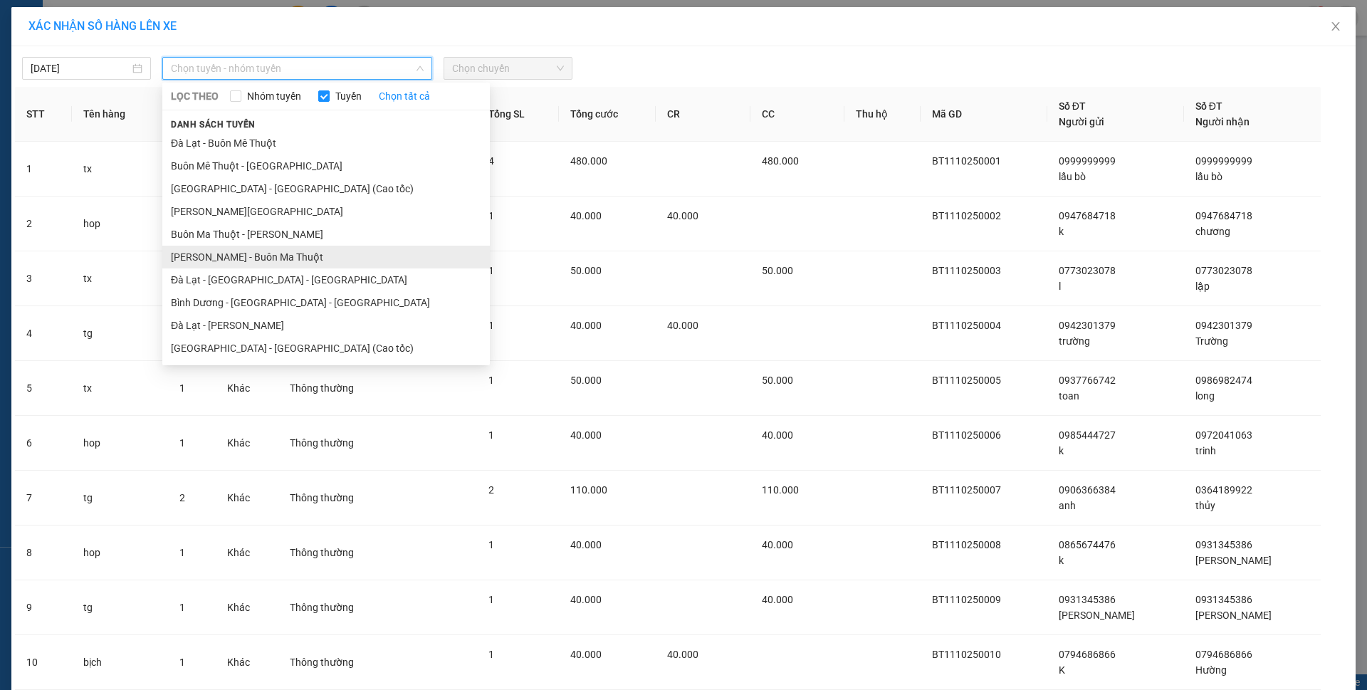
click at [238, 249] on li "Hồ Chí Minh - Buôn Ma Thuột" at bounding box center [325, 257] width 327 height 23
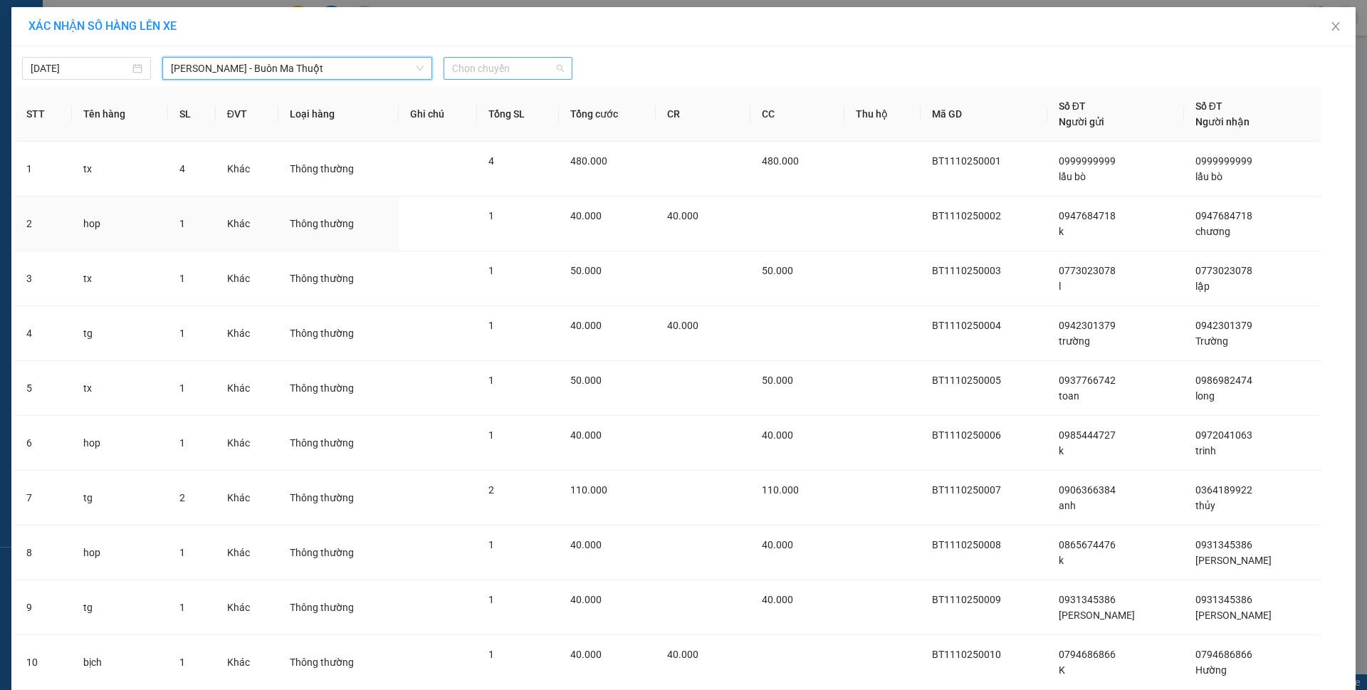
click at [466, 75] on span "Chọn chuyến" at bounding box center [508, 68] width 112 height 21
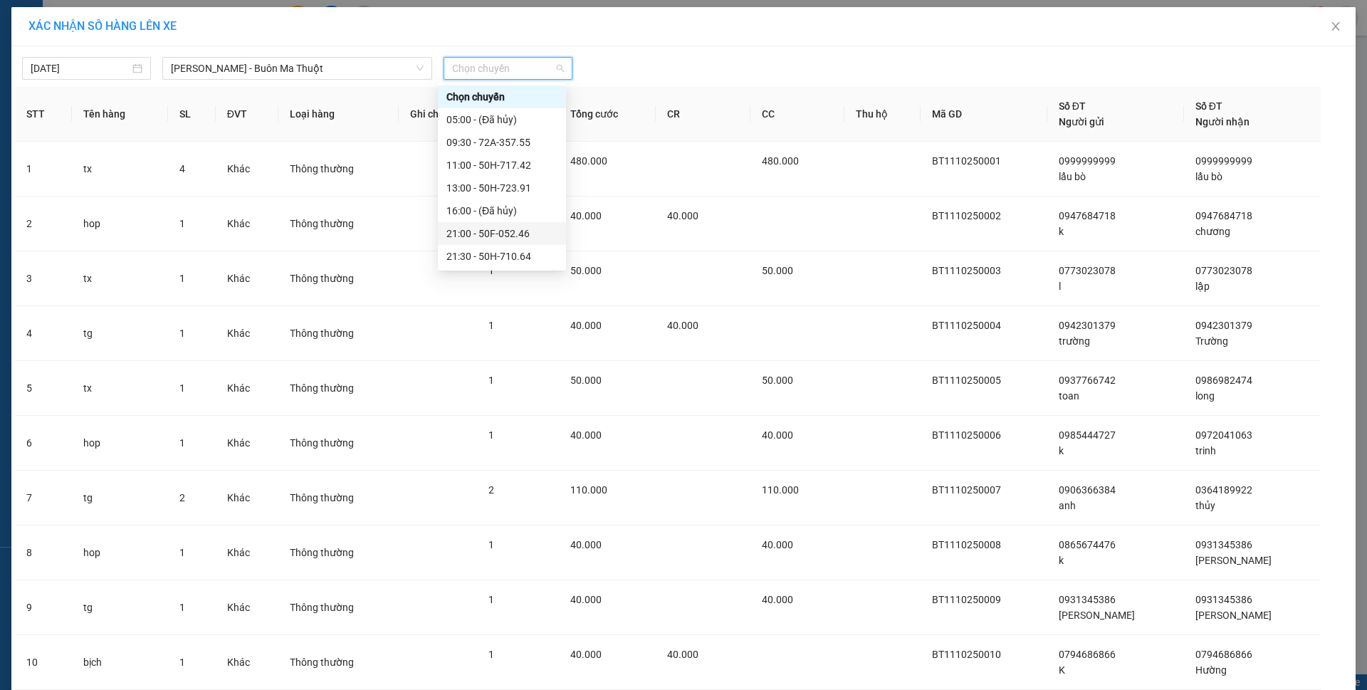
click at [484, 229] on div "21:00 - 50F-052.46" at bounding box center [501, 234] width 111 height 16
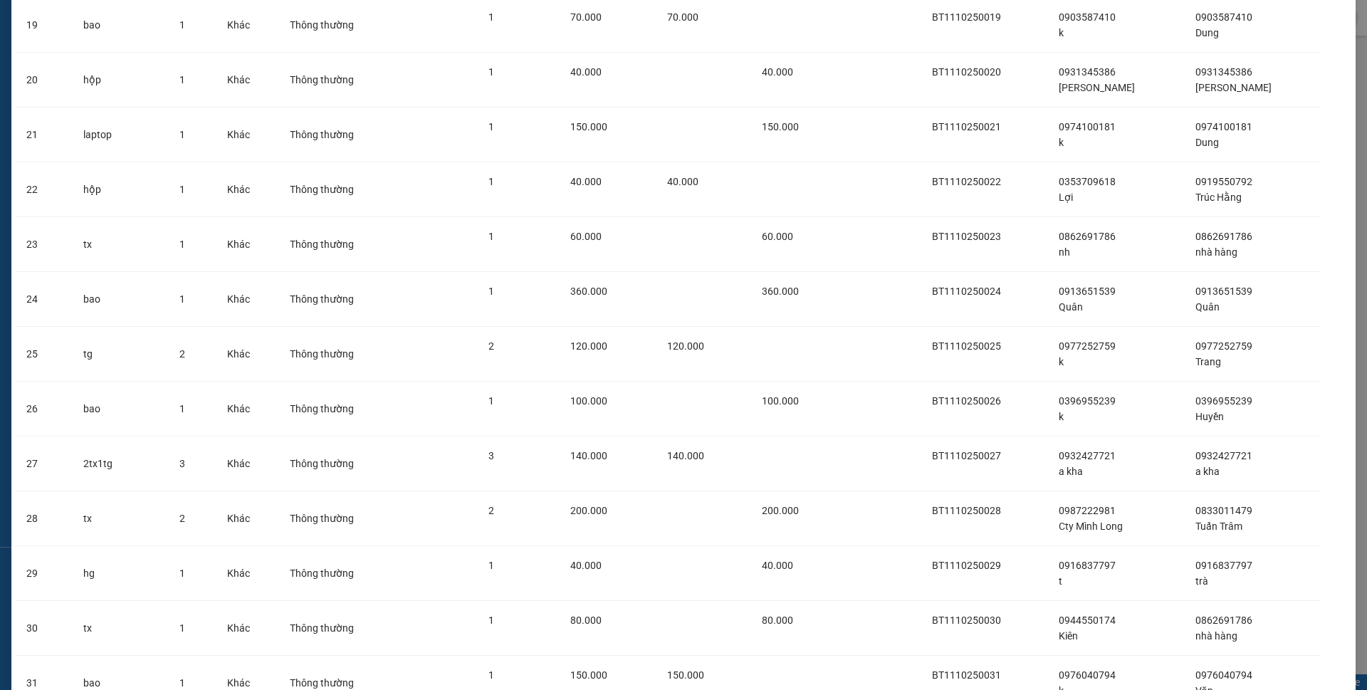
scroll to position [2673, 0]
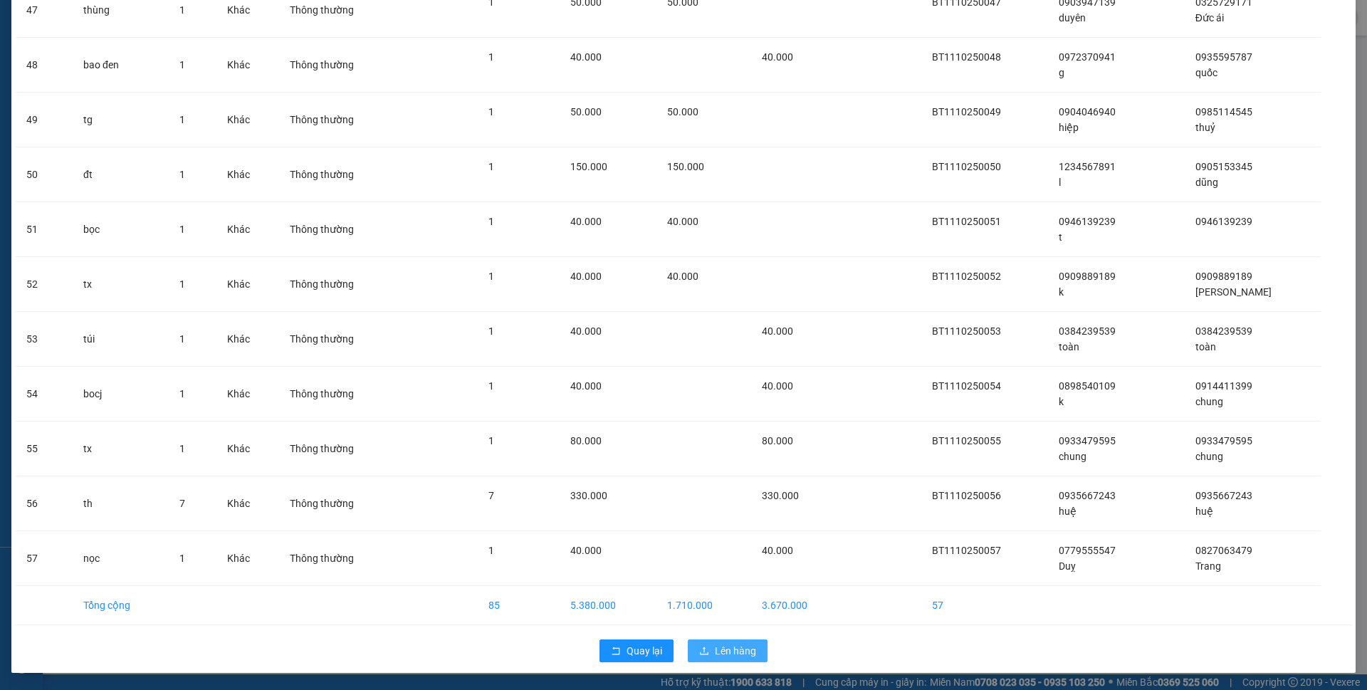
click at [730, 654] on span "Lên hàng" at bounding box center [735, 651] width 41 height 16
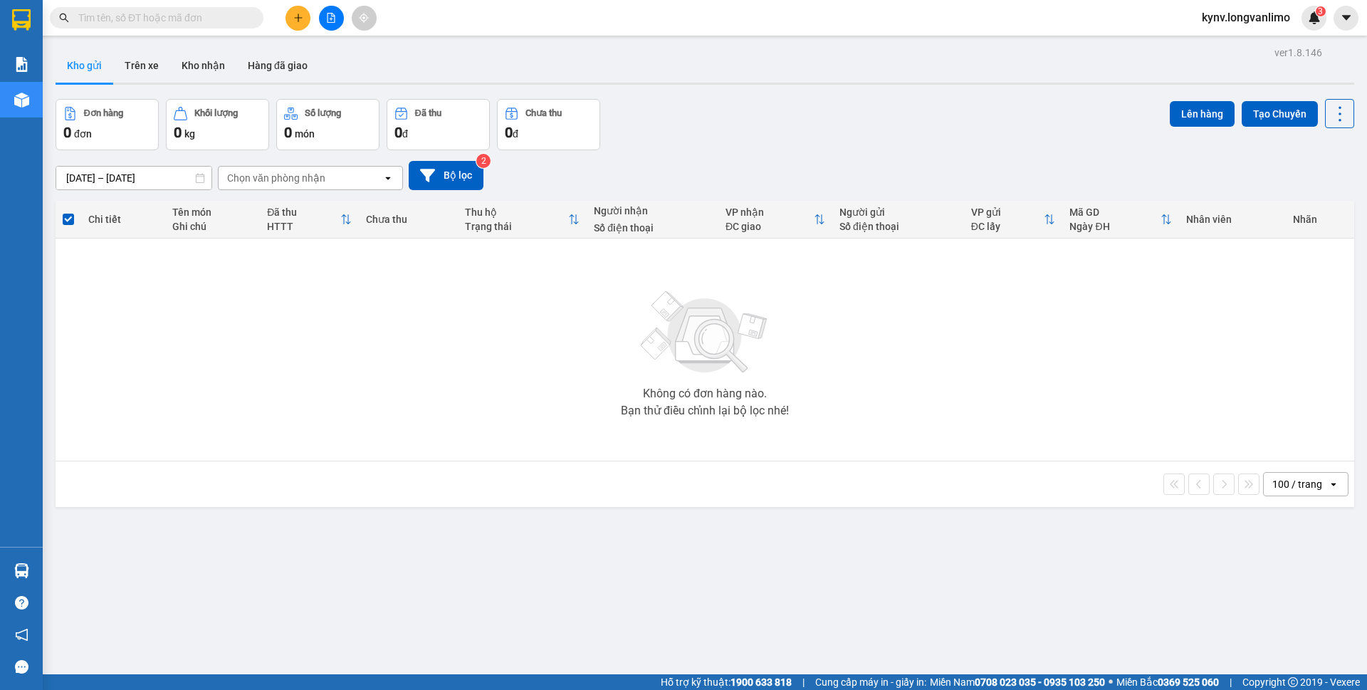
click at [168, 179] on input "[DATE] – [DATE]" at bounding box center [133, 178] width 155 height 23
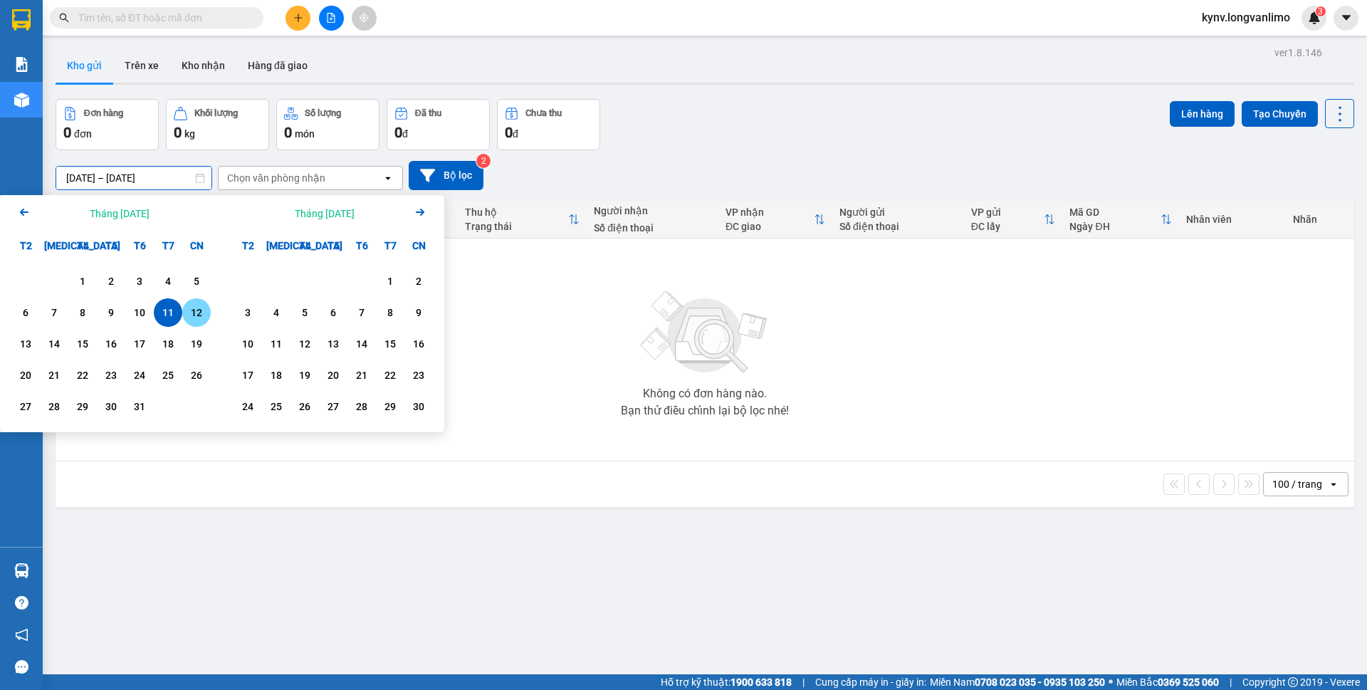
click at [184, 308] on div "12" at bounding box center [196, 312] width 28 height 28
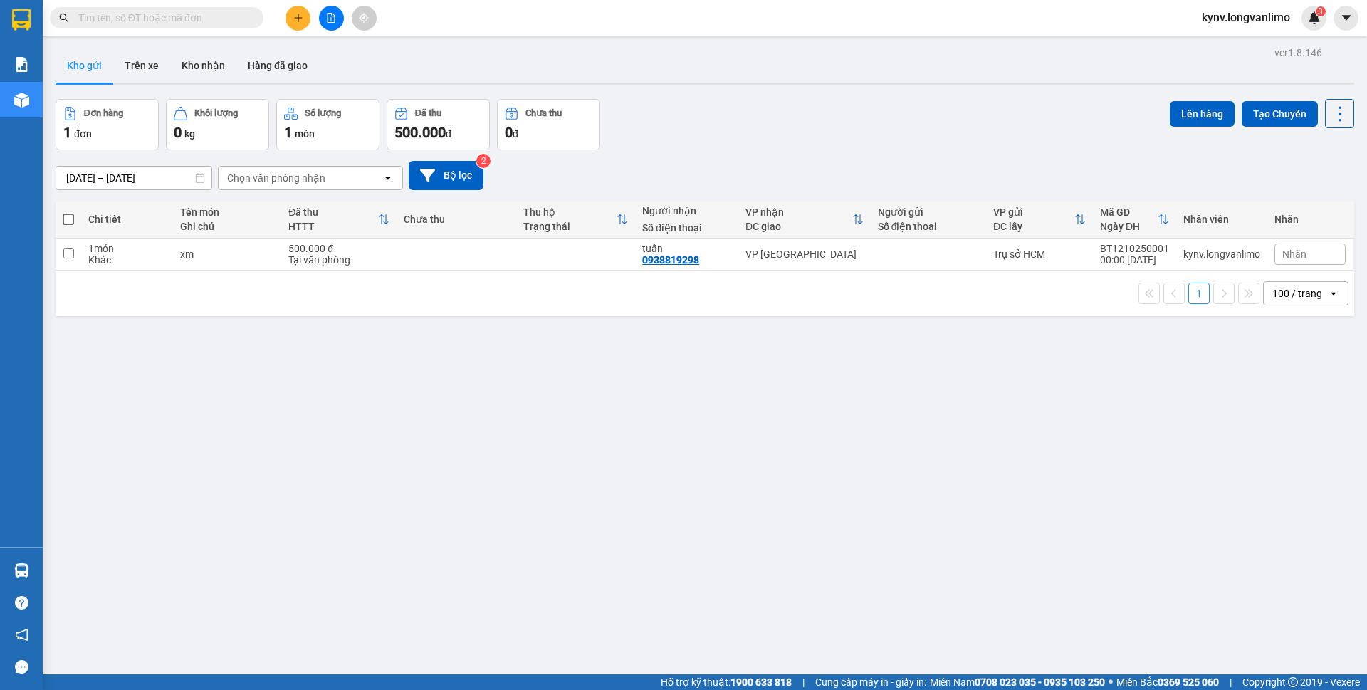
click at [141, 174] on input "12/10/2025 – 12/10/2025" at bounding box center [133, 178] width 155 height 23
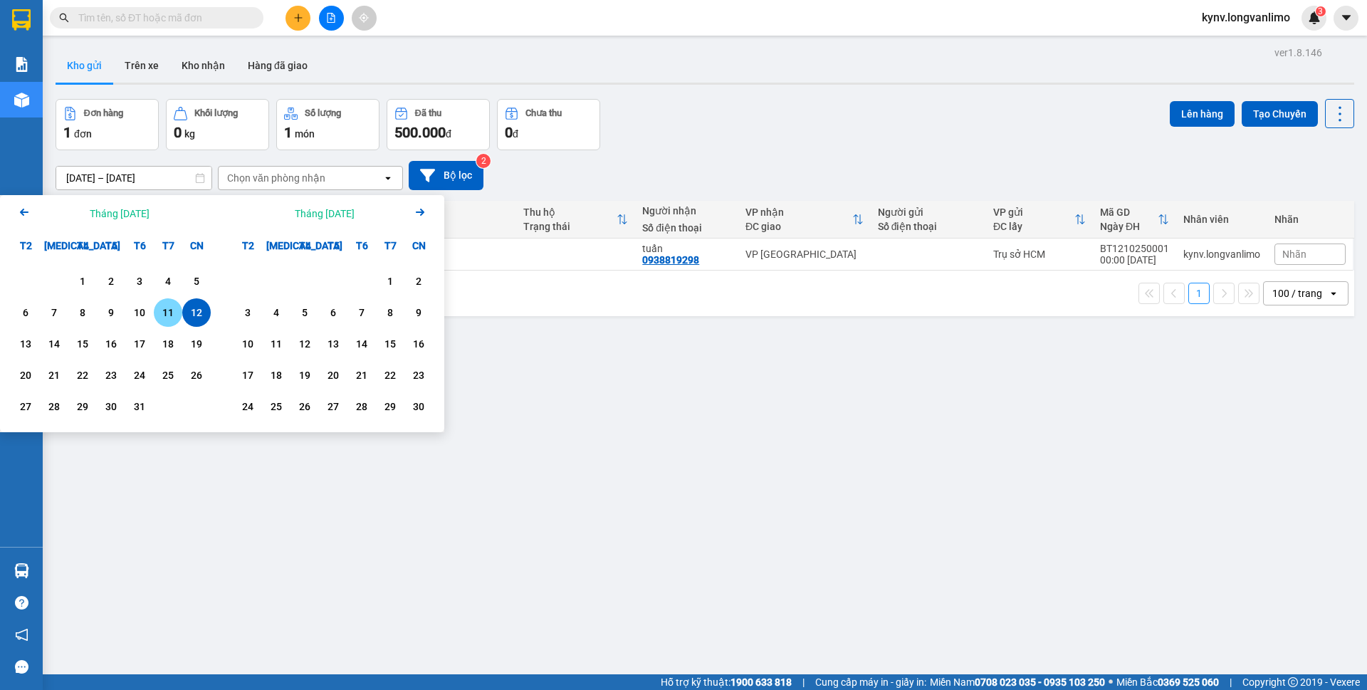
click at [174, 317] on div "11" at bounding box center [168, 312] width 20 height 17
type input "[DATE] – [DATE]"
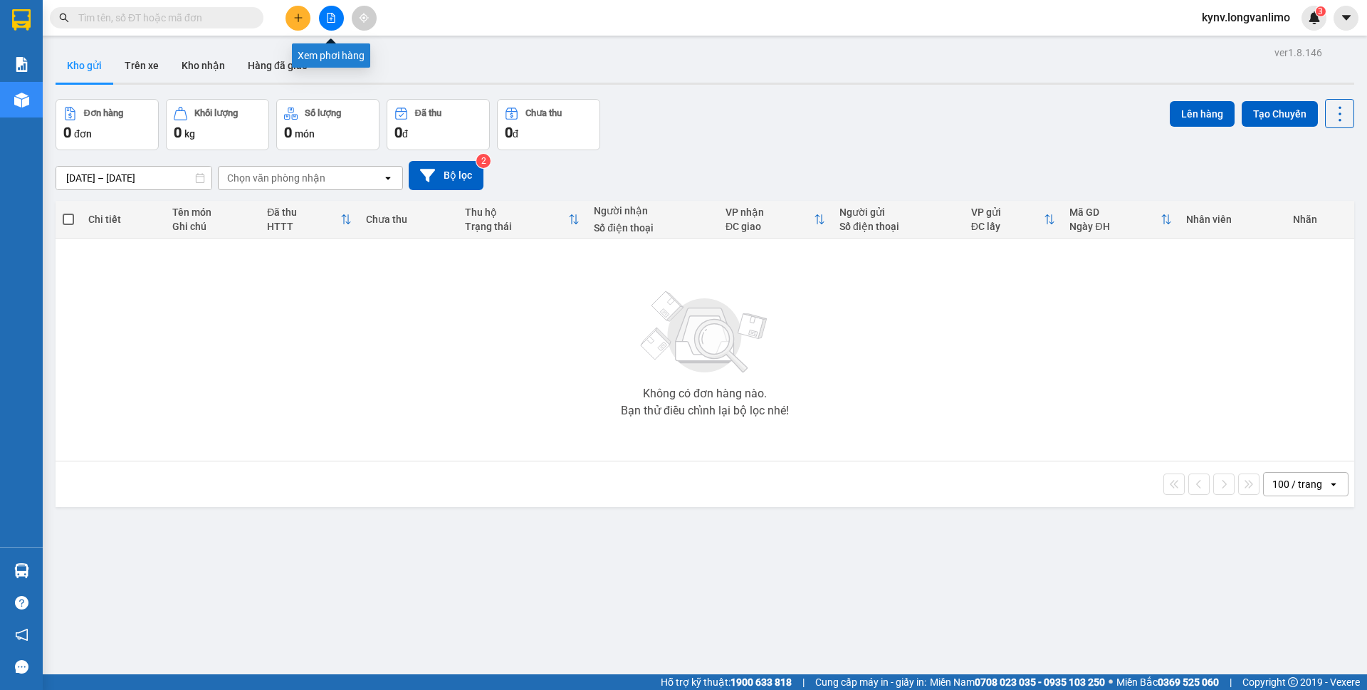
click at [336, 15] on button at bounding box center [331, 18] width 25 height 25
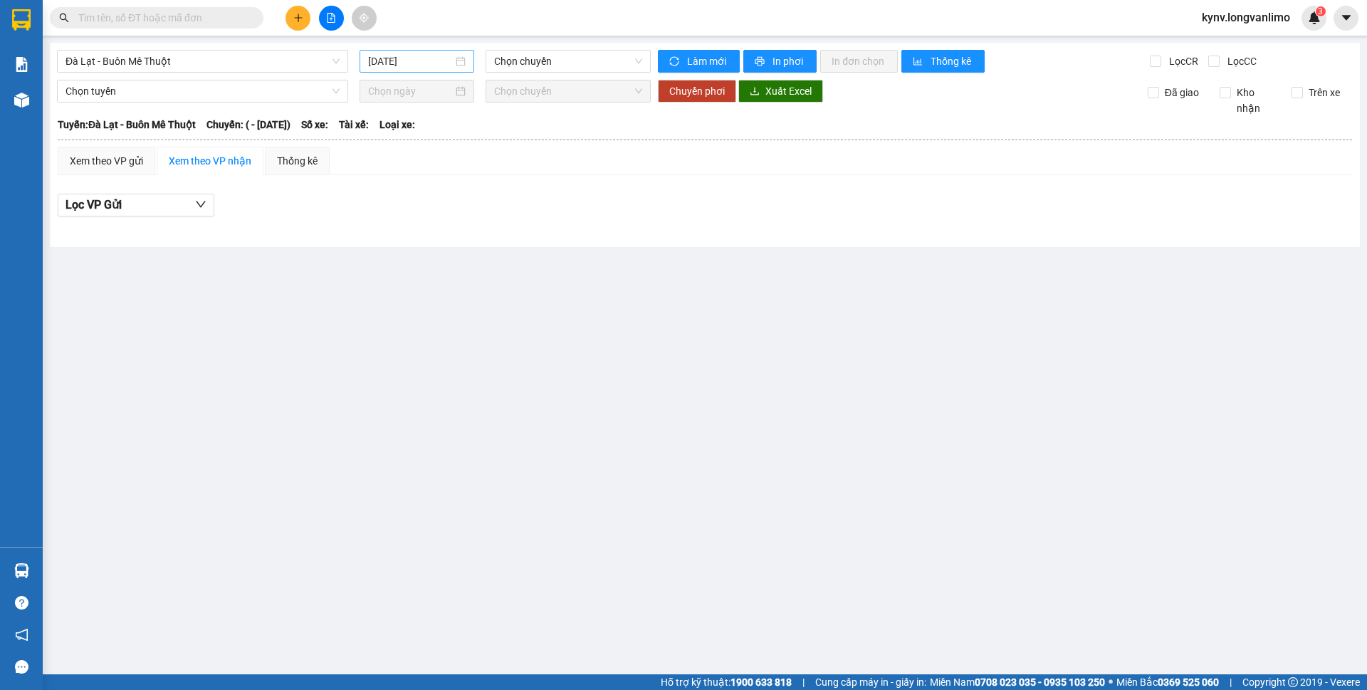
click at [404, 54] on input "12/10/2025" at bounding box center [410, 61] width 85 height 16
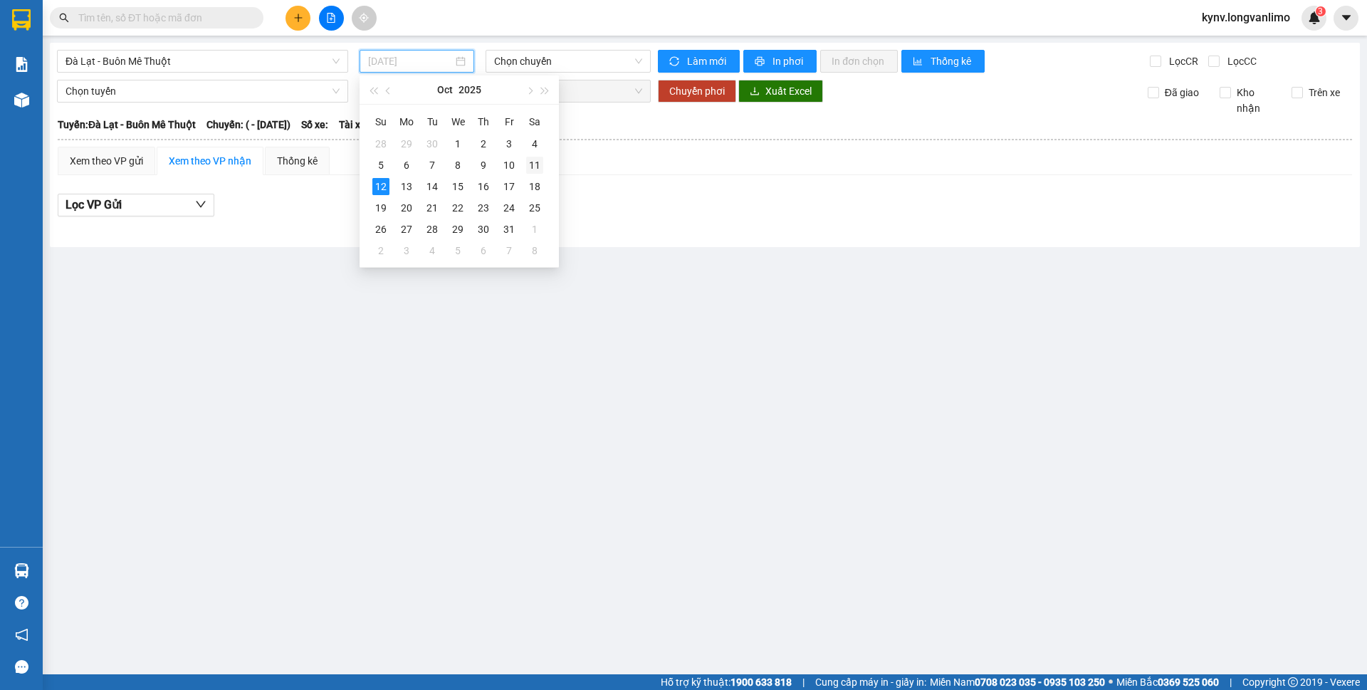
click at [541, 162] on div "11" at bounding box center [534, 165] width 17 height 17
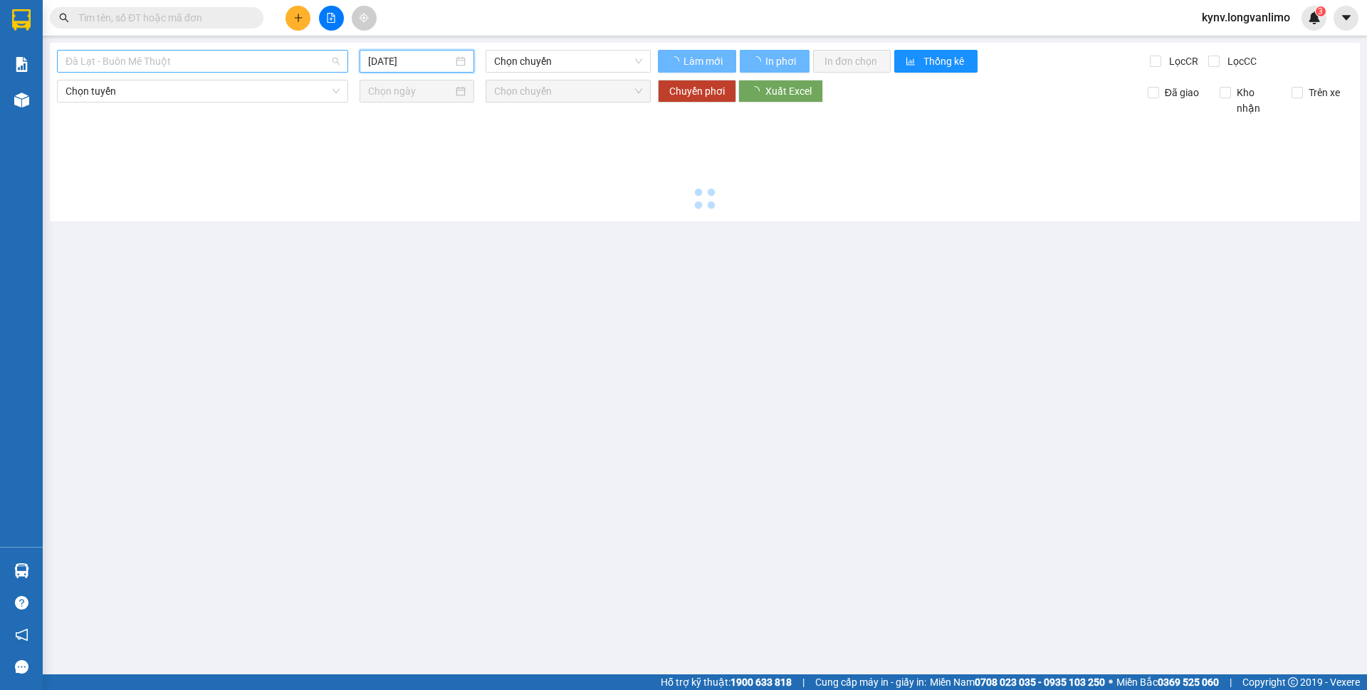
click at [242, 62] on span "Đà Lạt - Buôn Mê Thuột" at bounding box center [202, 61] width 274 height 21
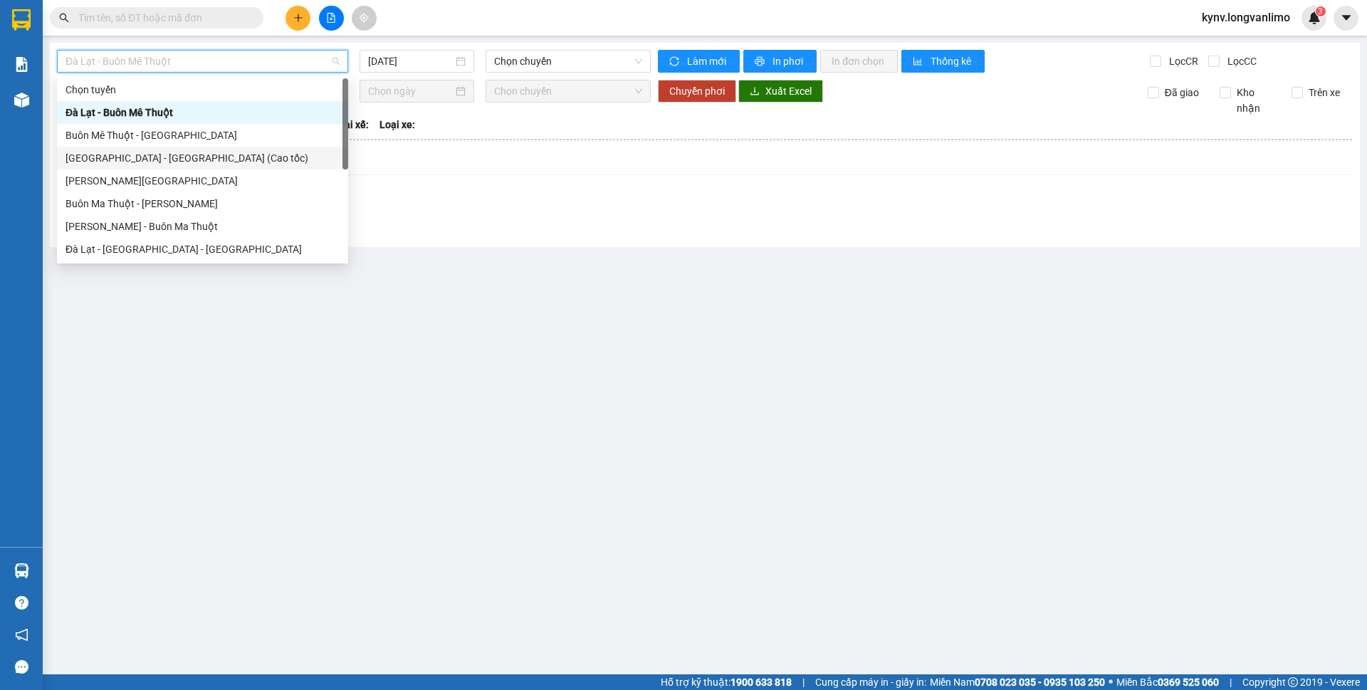
type input "[DATE]"
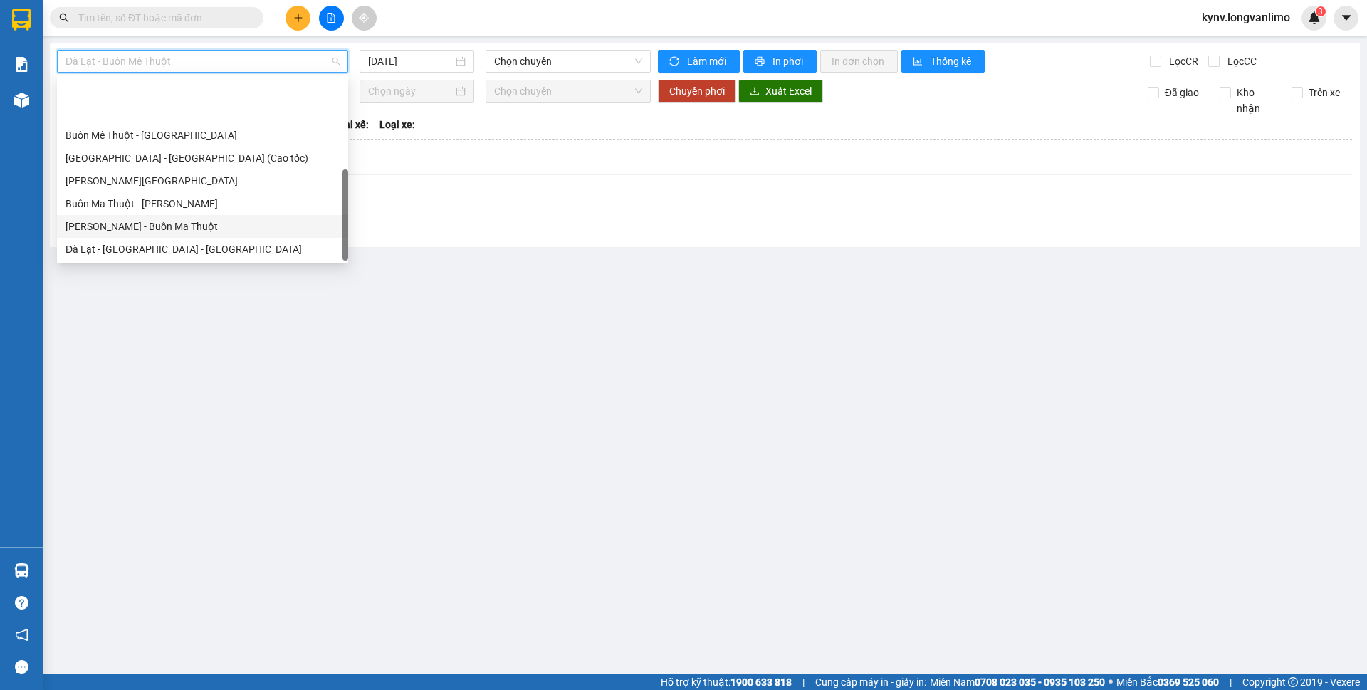
scroll to position [68, 0]
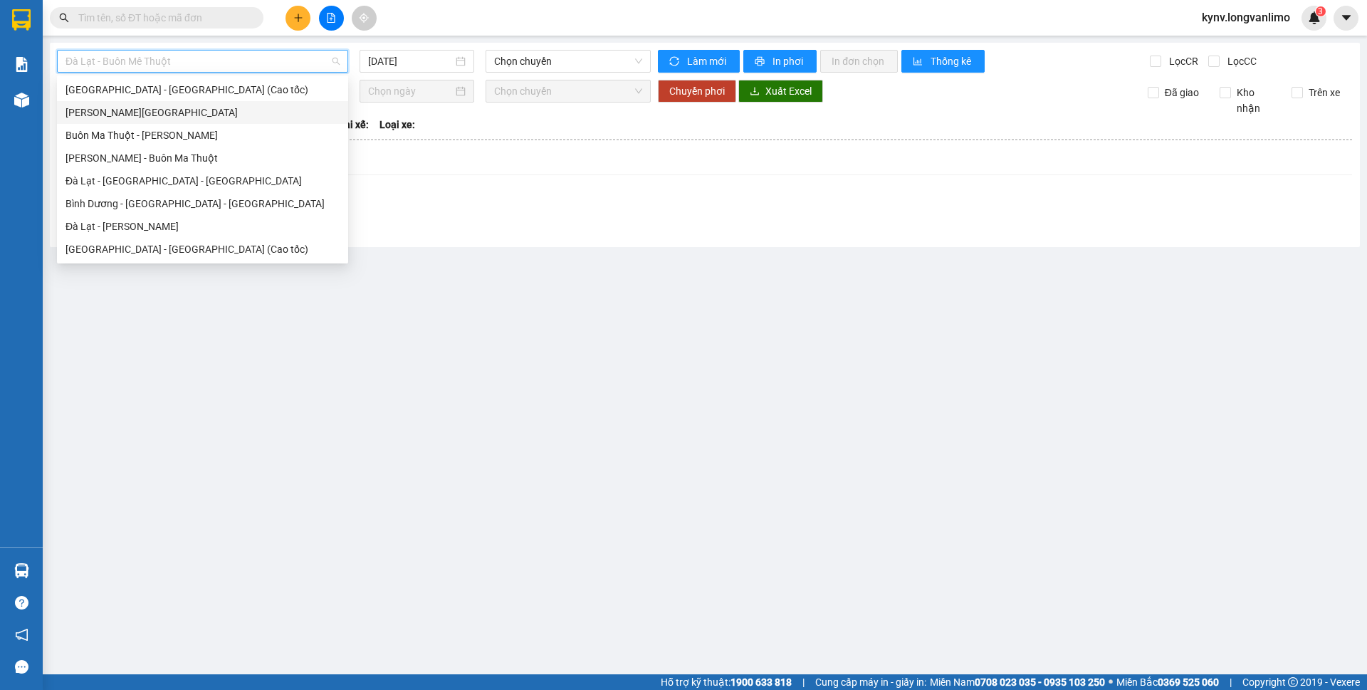
click at [112, 101] on div "Hồ Chí Minh - Đà Lạt" at bounding box center [202, 112] width 291 height 23
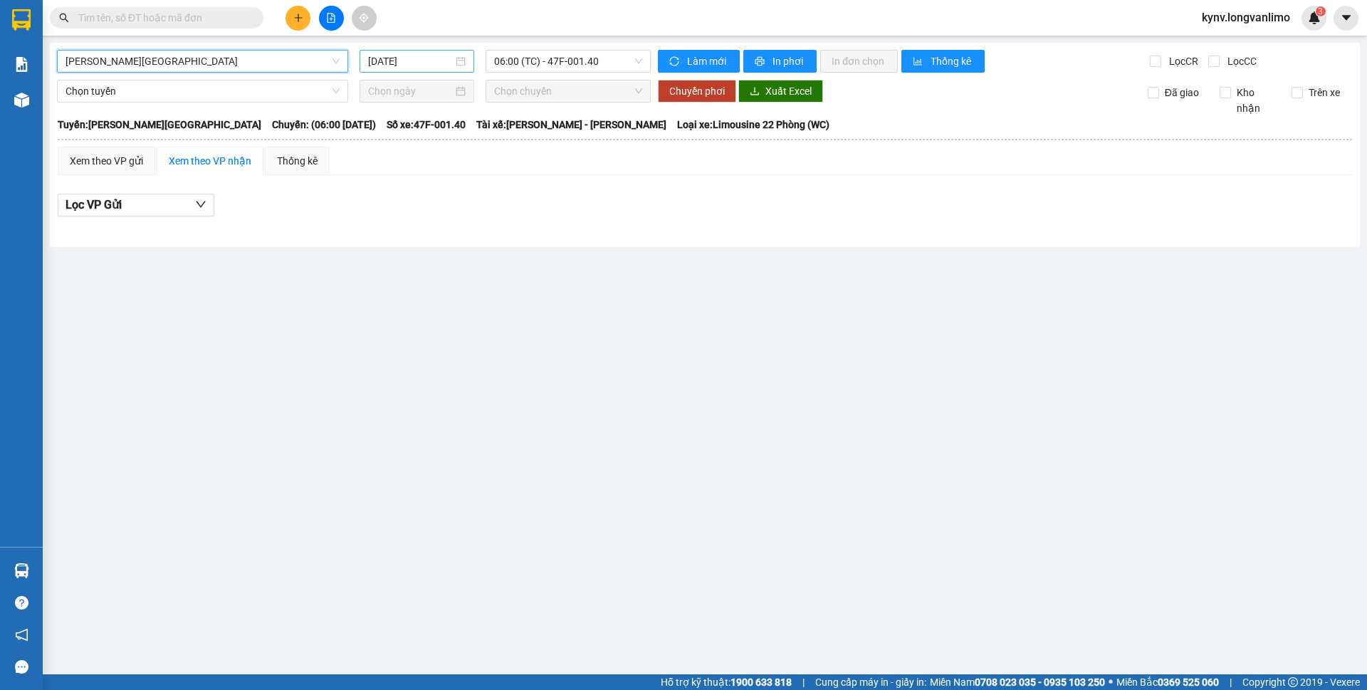
click at [446, 58] on input "12/10/2025" at bounding box center [410, 61] width 85 height 16
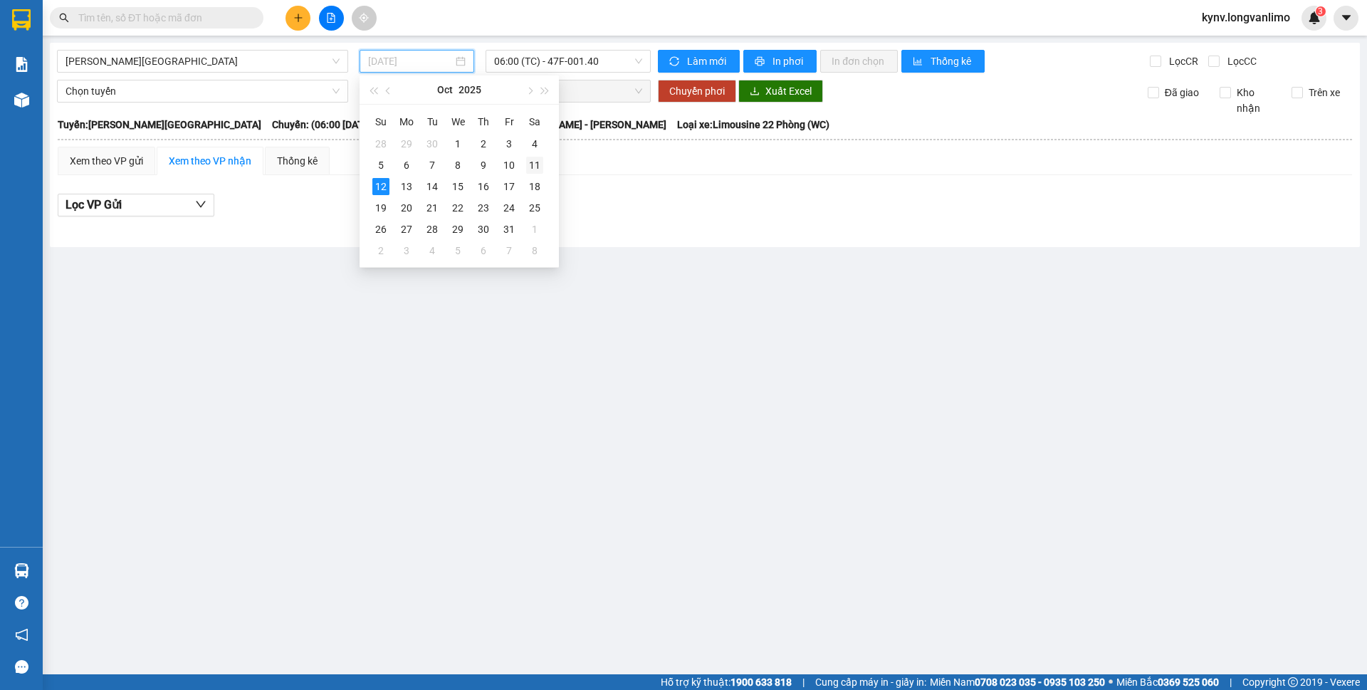
click at [537, 164] on div "11" at bounding box center [534, 165] width 17 height 17
type input "[DATE]"
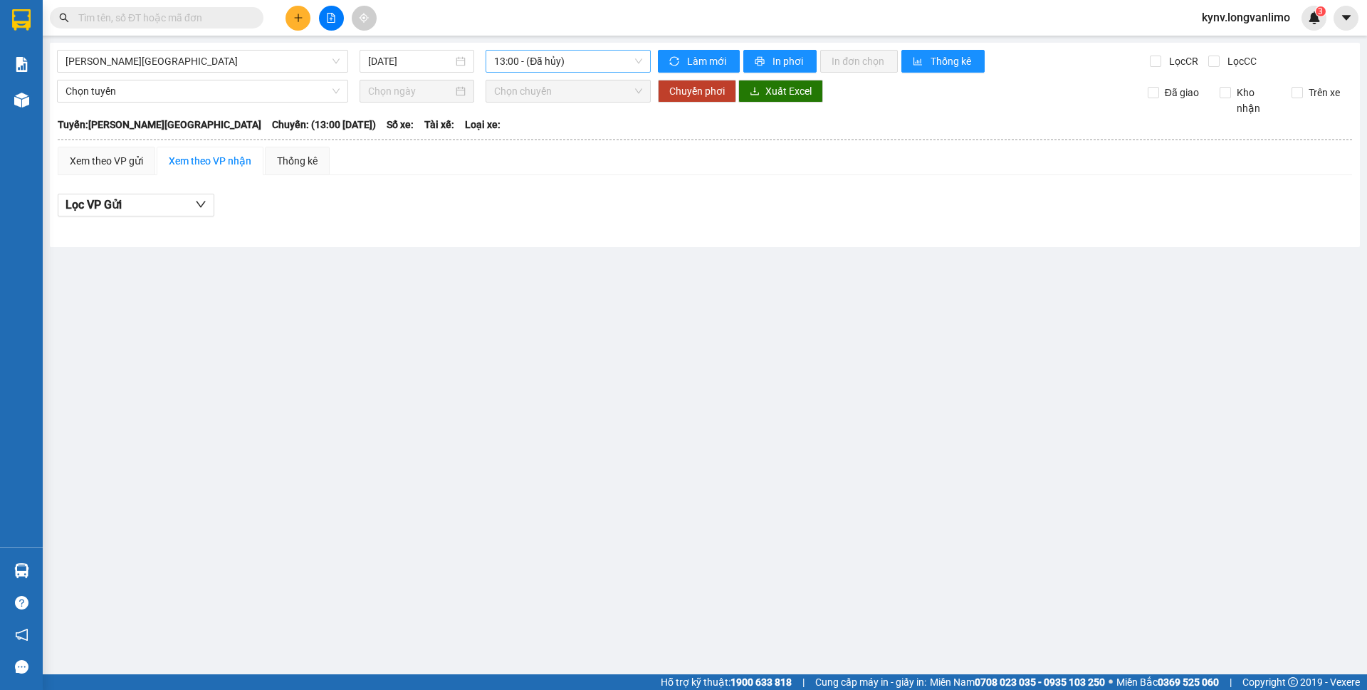
click at [530, 62] on span "13:00 - (Đã hủy)" at bounding box center [568, 61] width 148 height 21
